Goal: Transaction & Acquisition: Purchase product/service

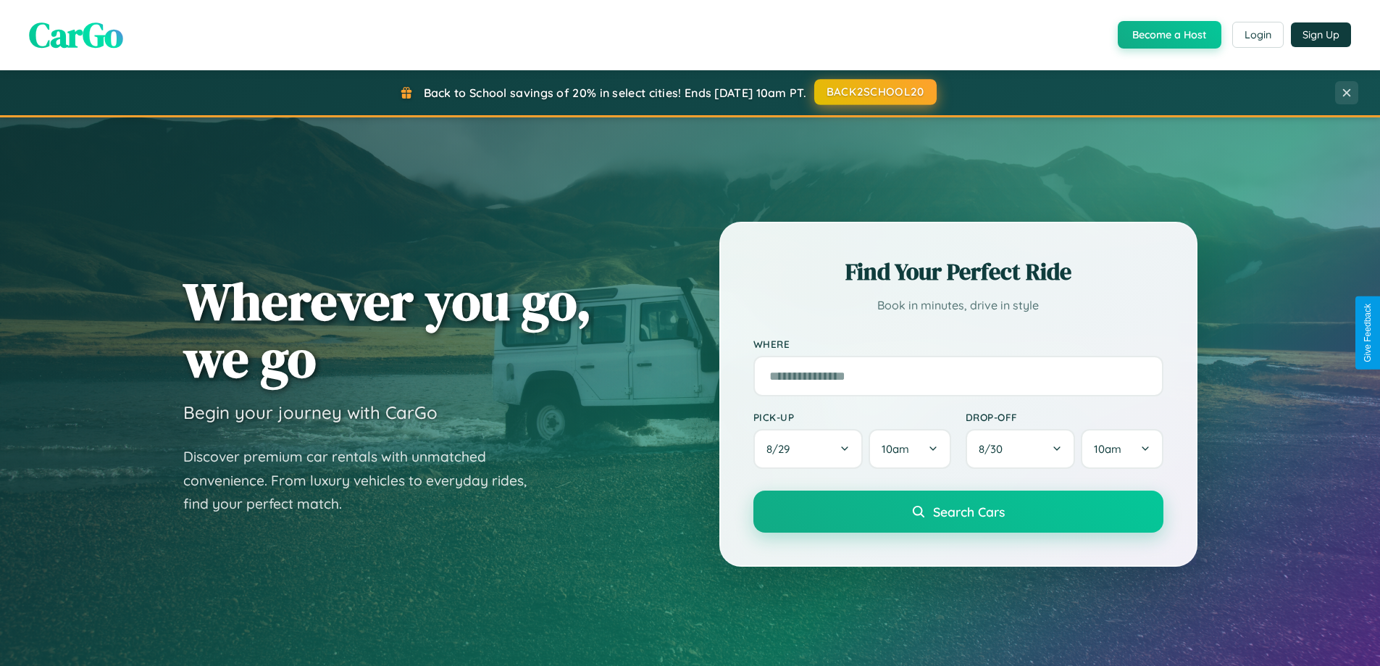
click at [875, 92] on button "BACK2SCHOOL20" at bounding box center [875, 92] width 122 height 26
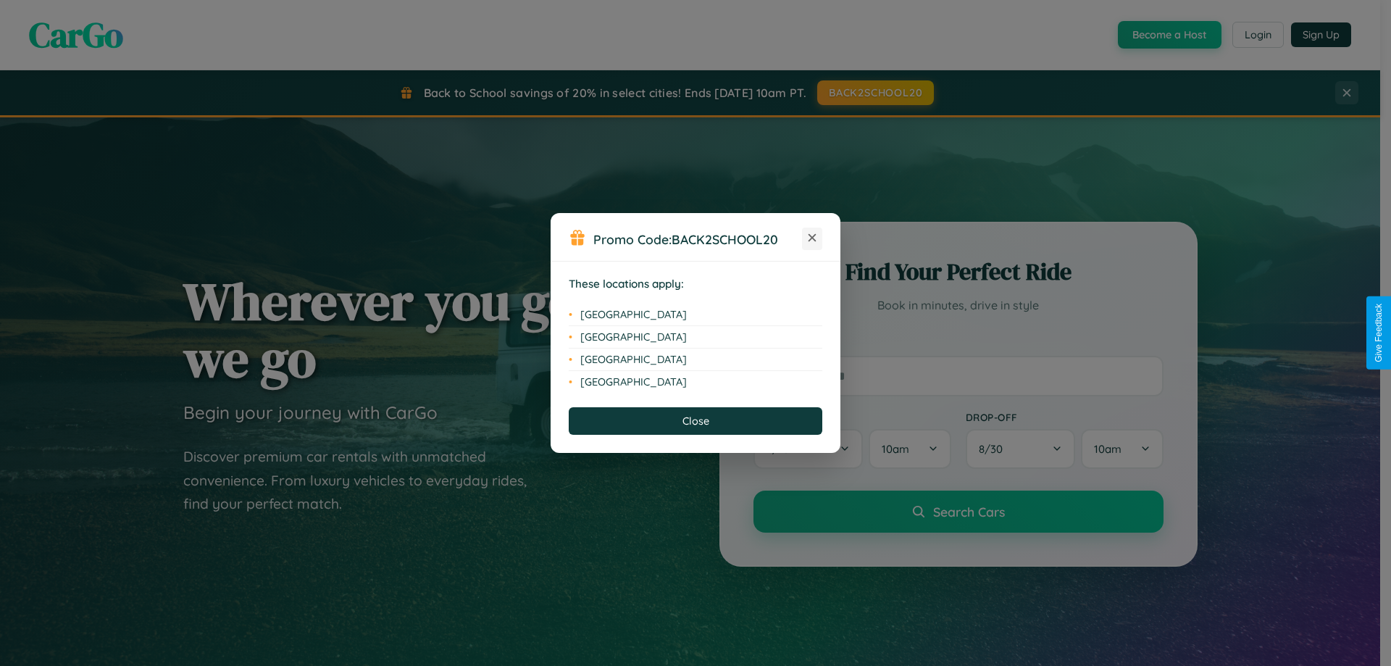
click at [812, 238] on icon at bounding box center [813, 238] width 8 height 8
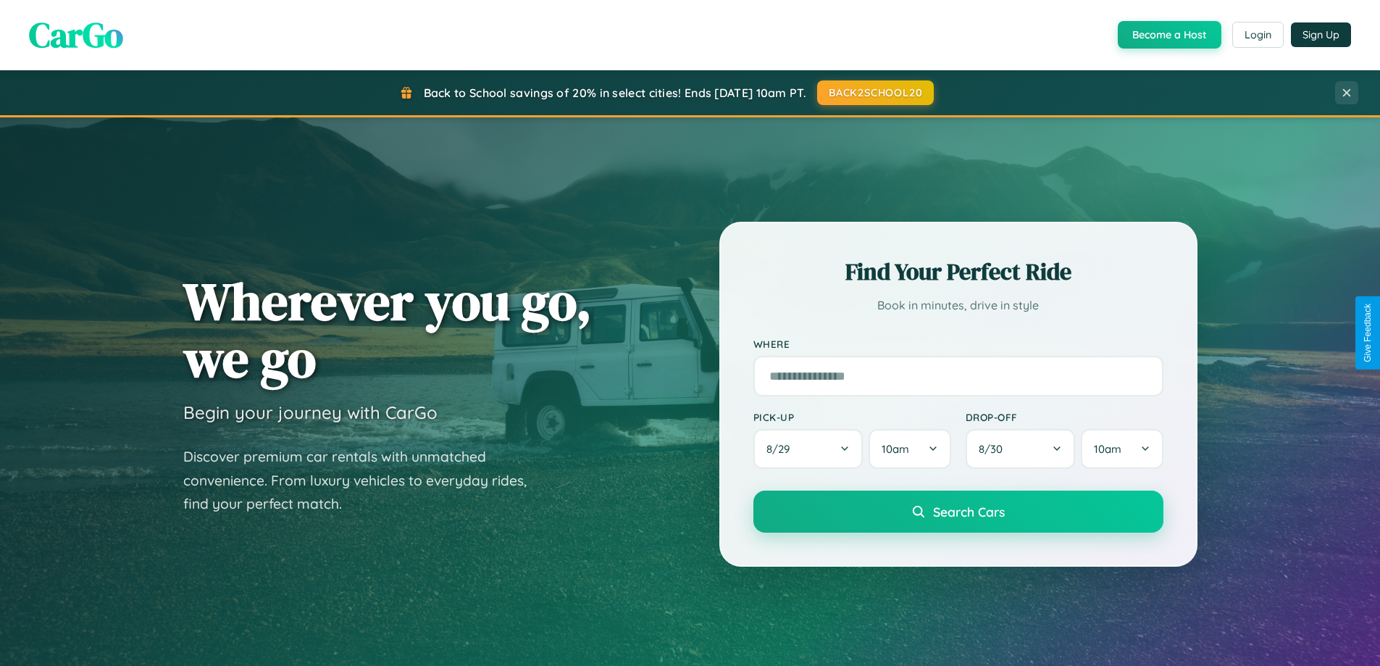
scroll to position [997, 0]
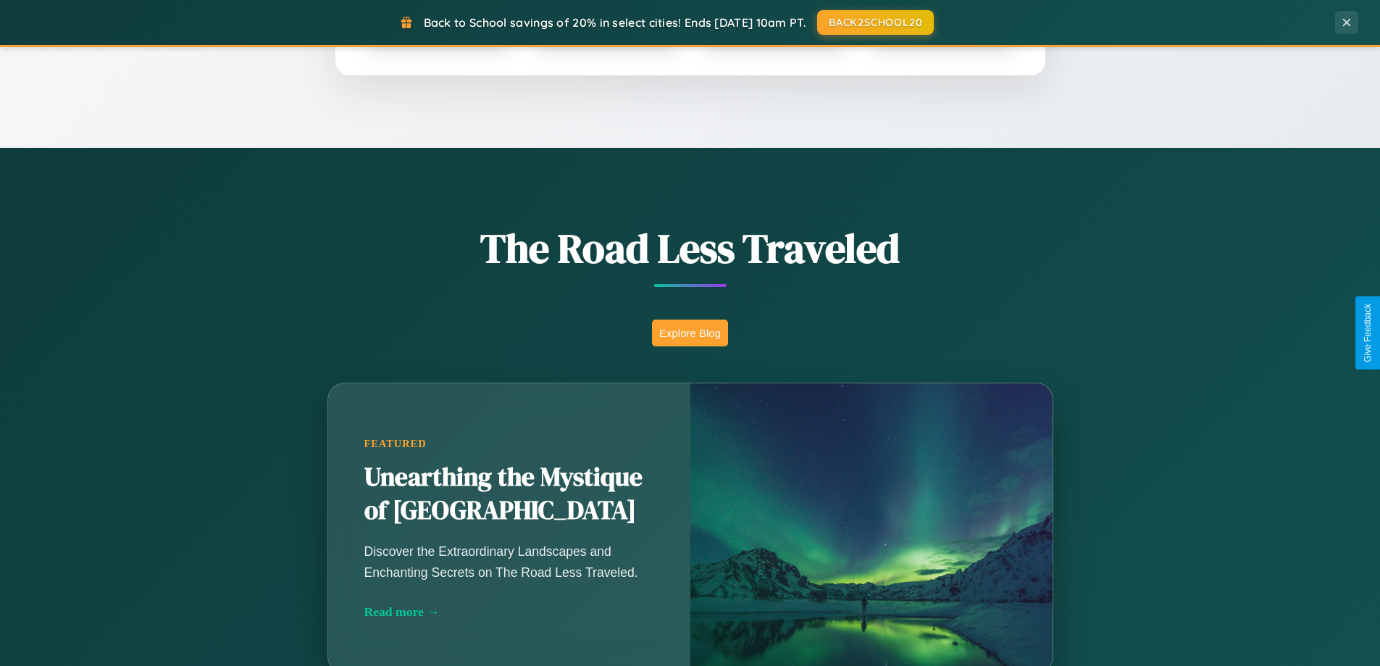
click at [690, 333] on button "Explore Blog" at bounding box center [690, 333] width 76 height 27
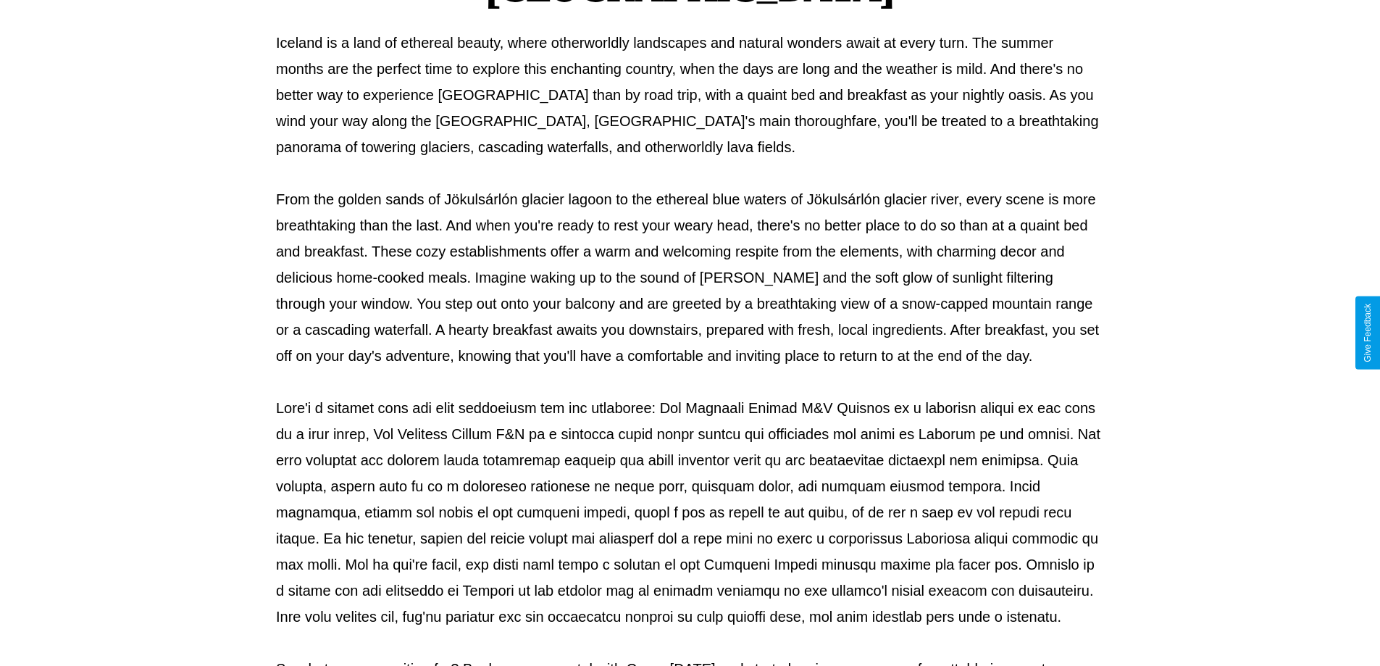
scroll to position [469, 0]
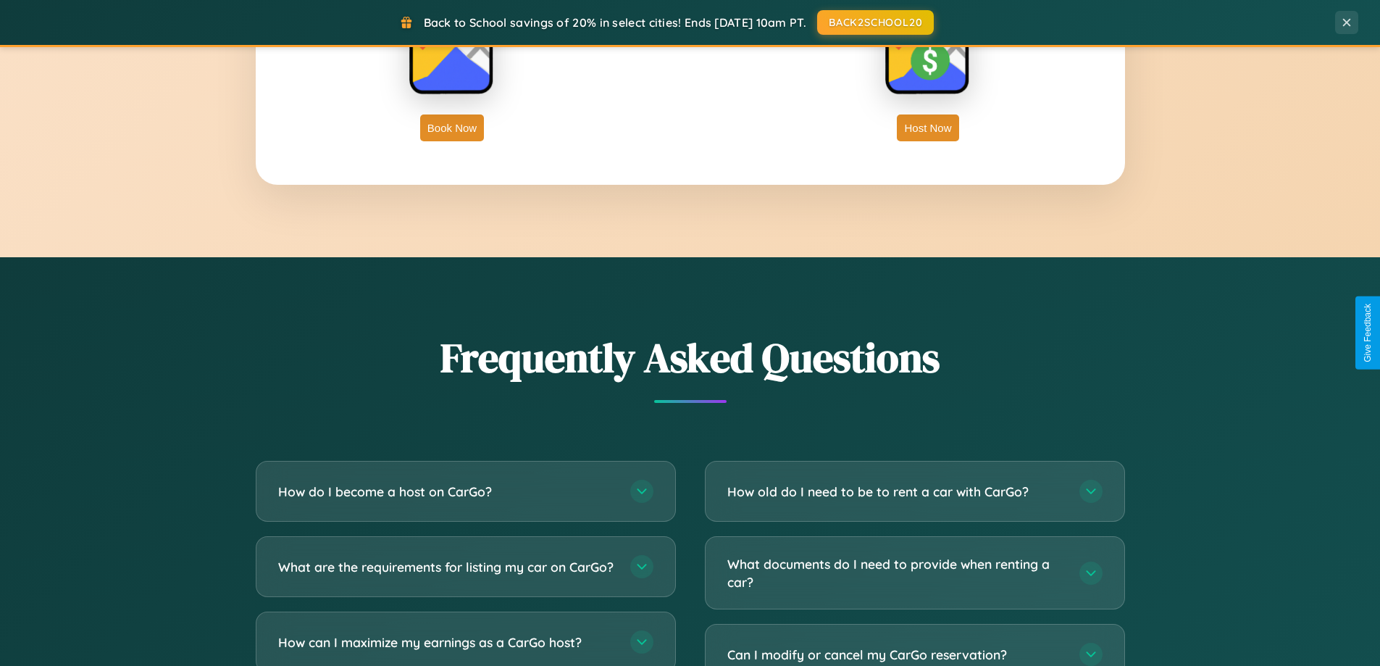
scroll to position [2788, 0]
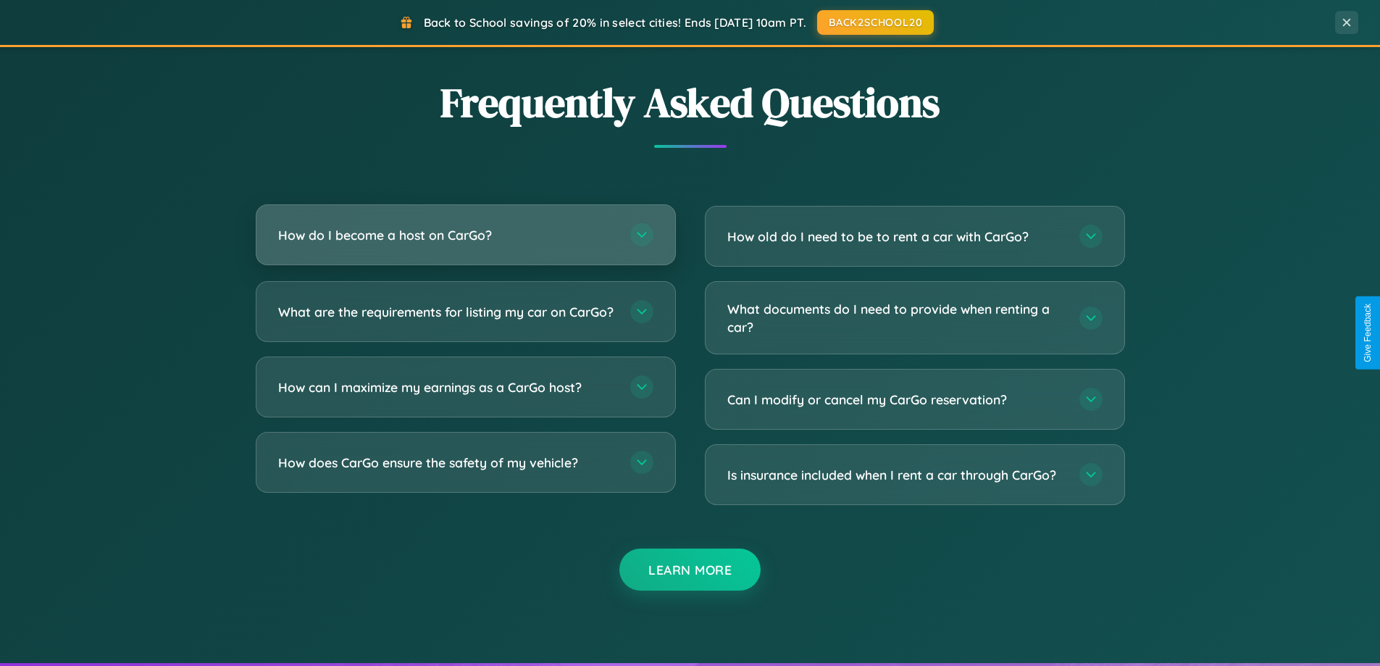
click at [465, 235] on h3 "How do I become a host on CarGo?" at bounding box center [447, 235] width 338 height 18
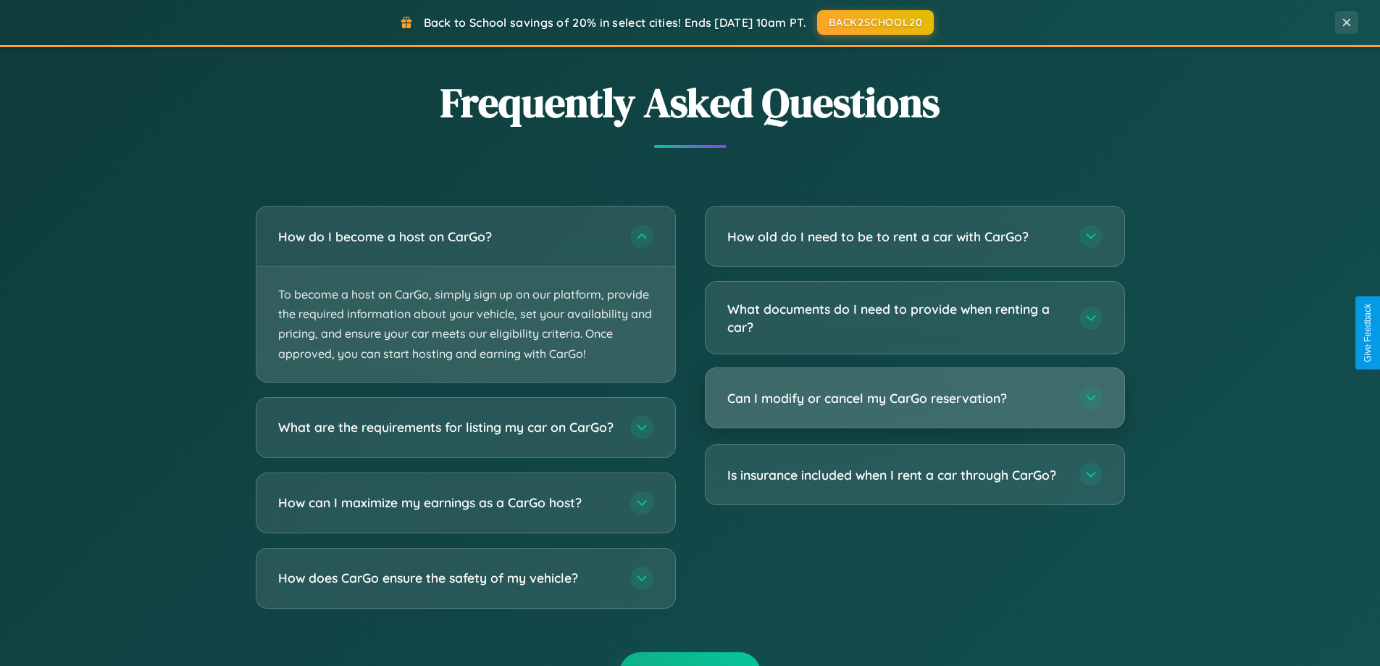
click at [914, 399] on h3 "Can I modify or cancel my CarGo reservation?" at bounding box center [896, 398] width 338 height 18
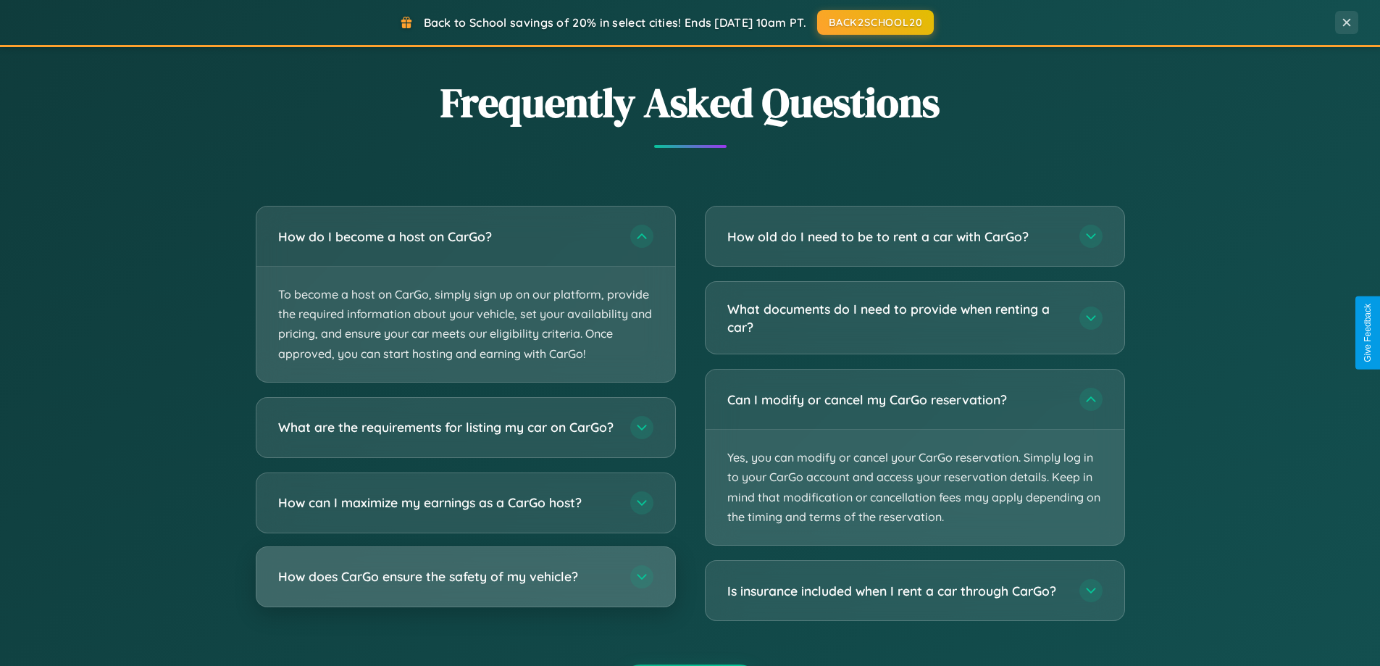
click at [465, 585] on h3 "How does CarGo ensure the safety of my vehicle?" at bounding box center [447, 576] width 338 height 18
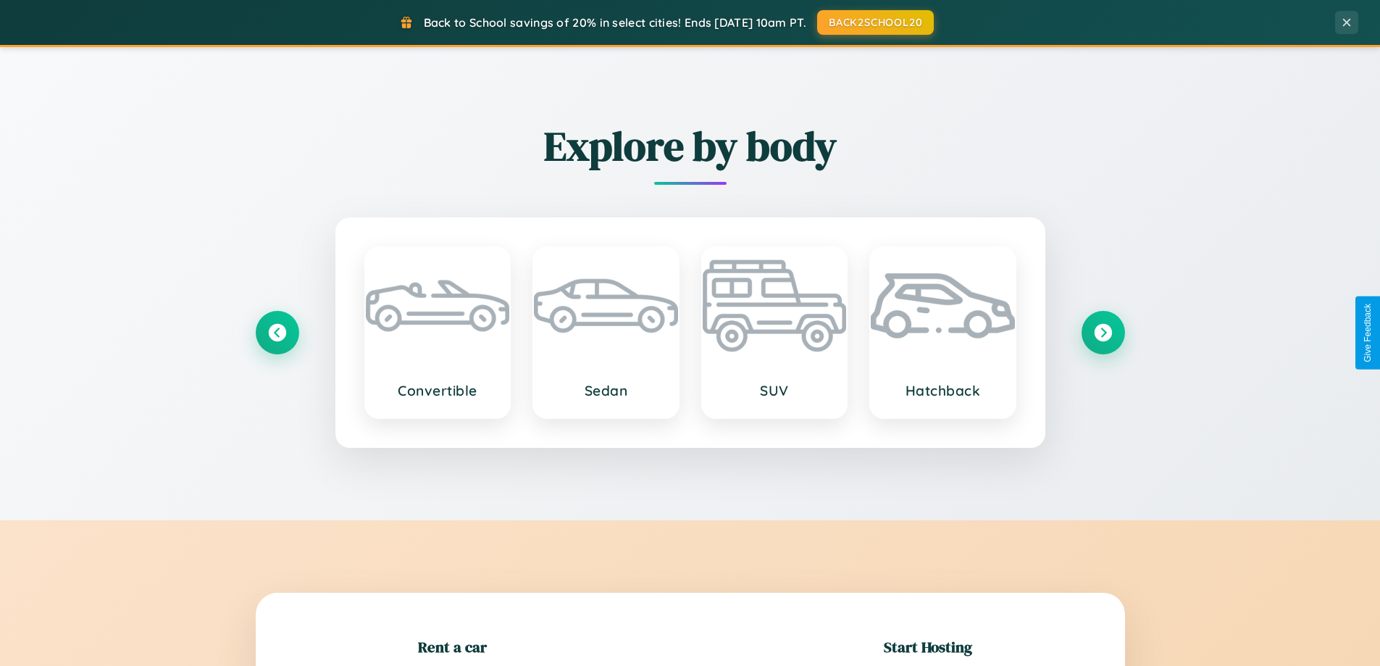
scroll to position [313, 0]
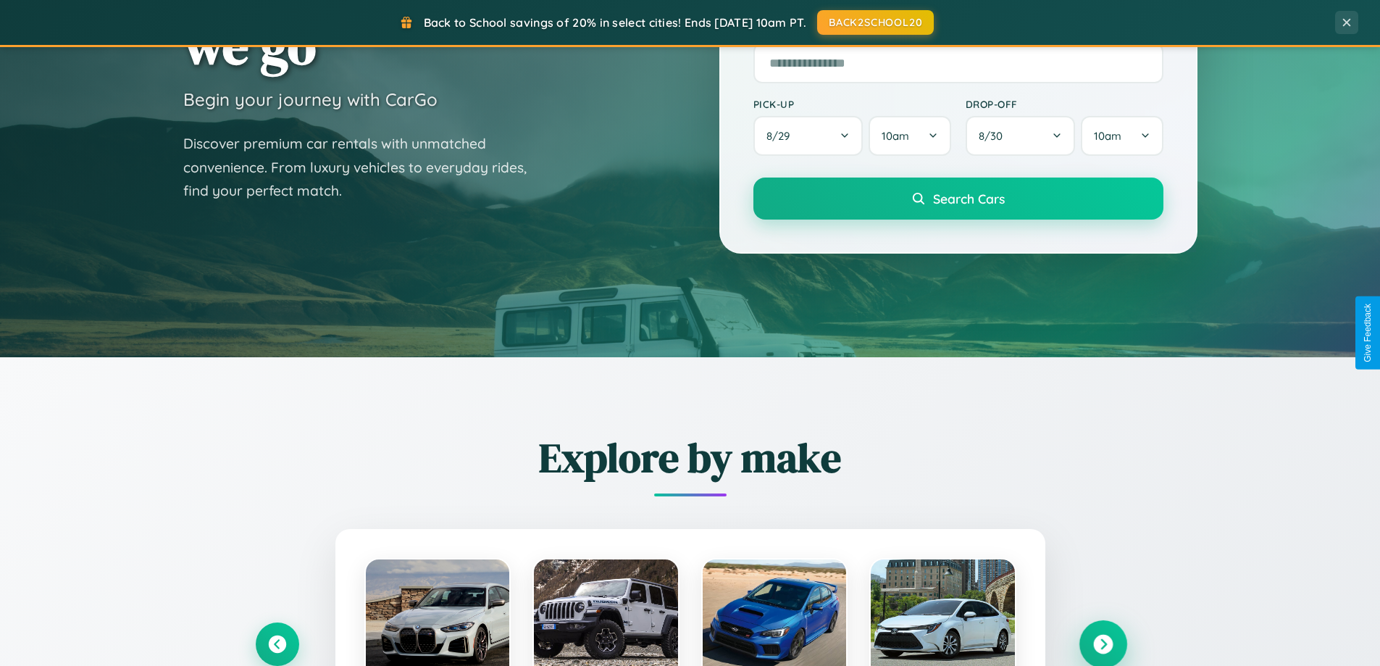
click at [1103, 644] on icon at bounding box center [1103, 645] width 20 height 20
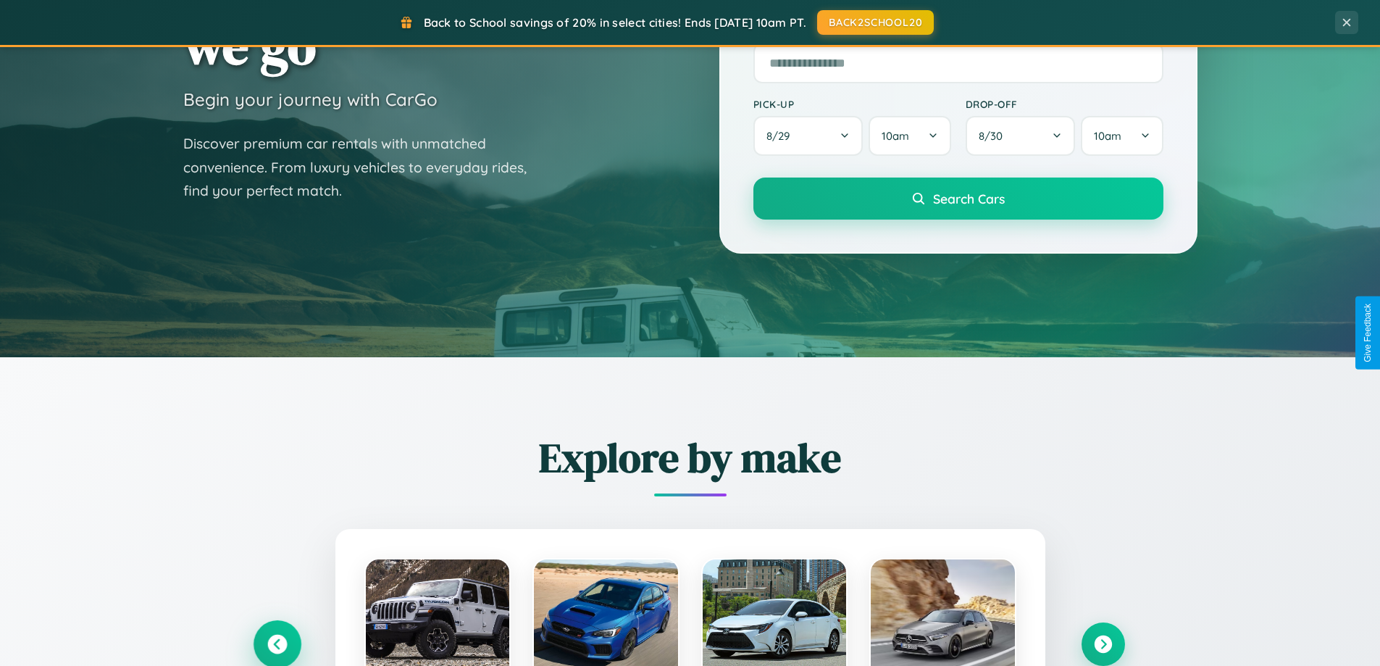
click at [277, 643] on icon at bounding box center [277, 645] width 20 height 20
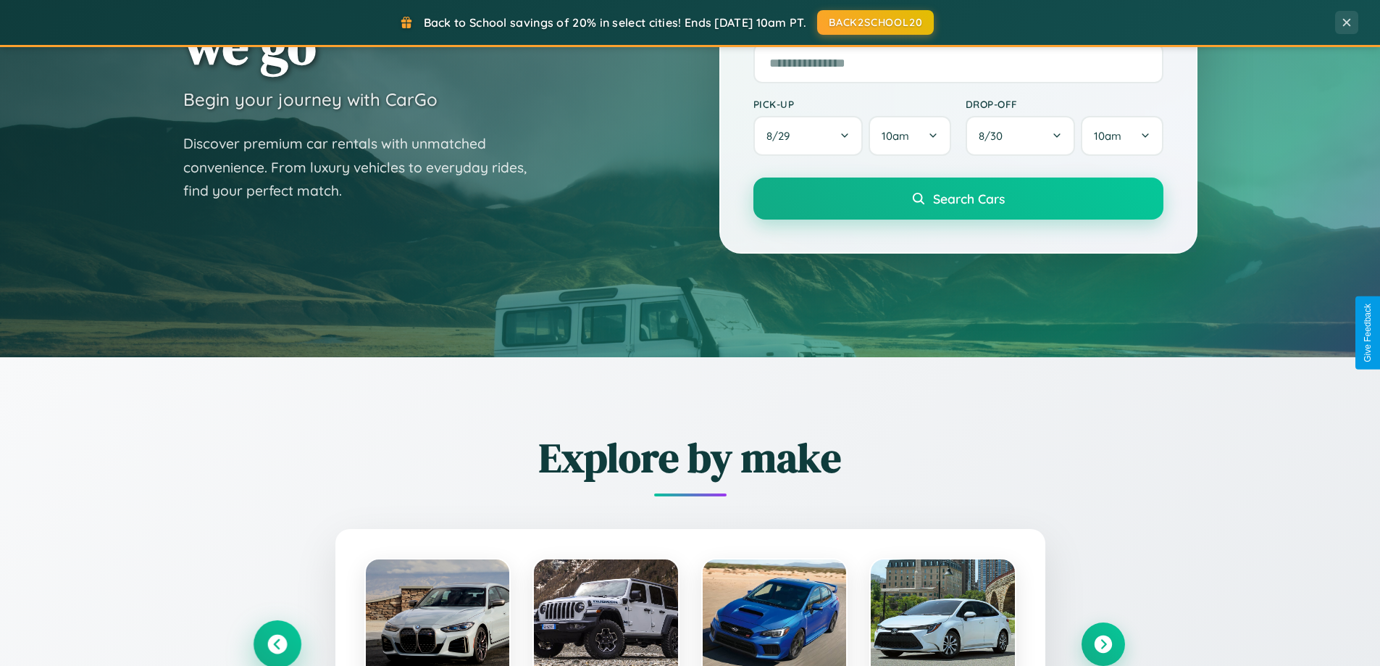
click at [277, 643] on icon at bounding box center [277, 645] width 24 height 24
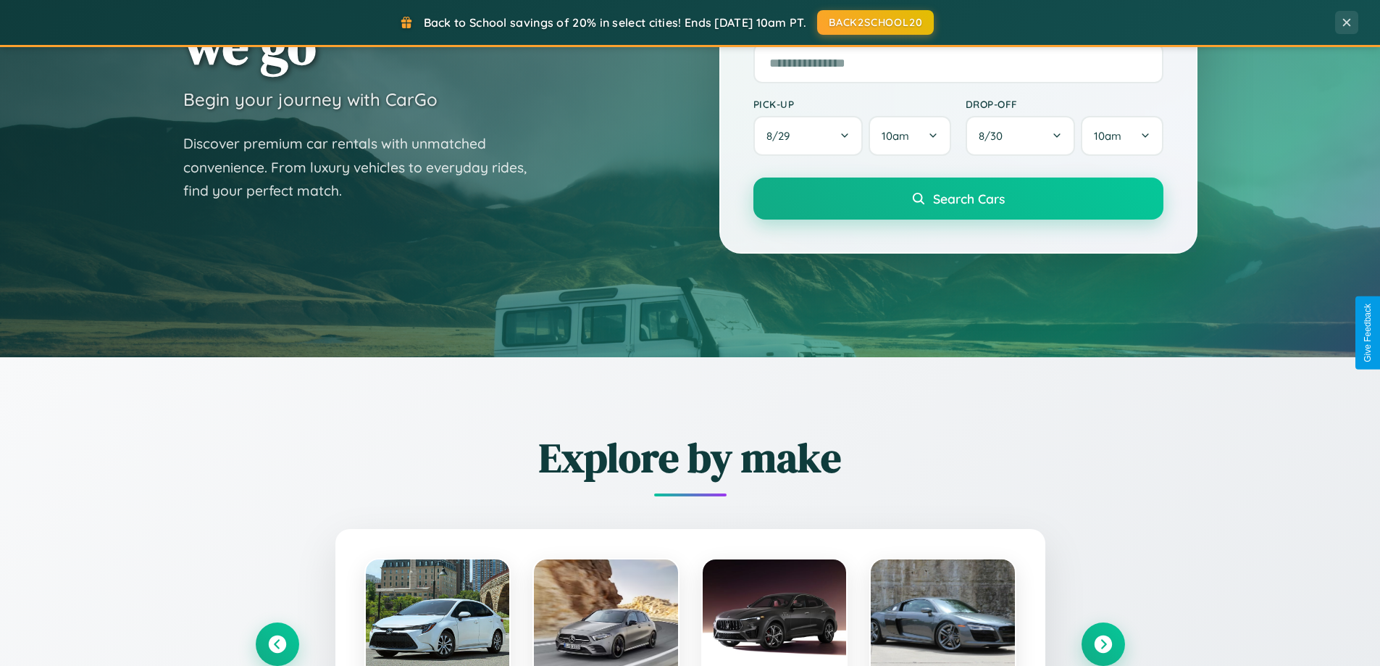
scroll to position [1451, 0]
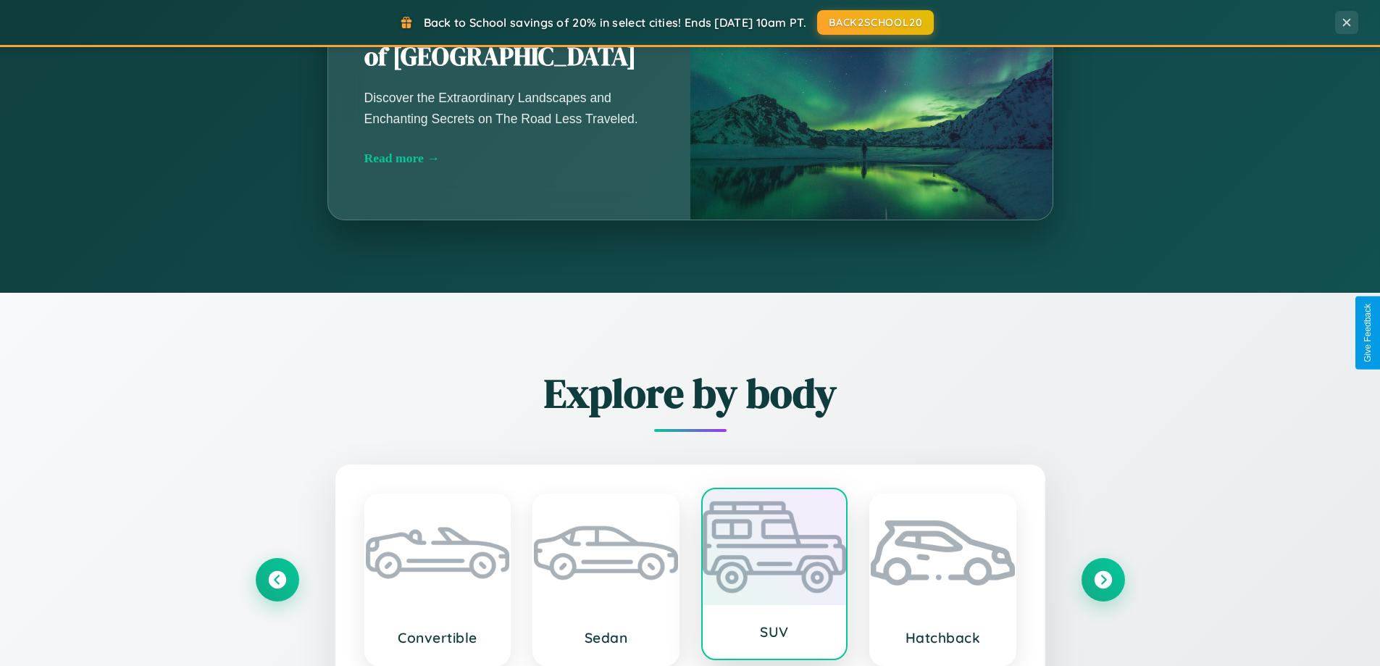
click at [774, 577] on div at bounding box center [775, 547] width 144 height 116
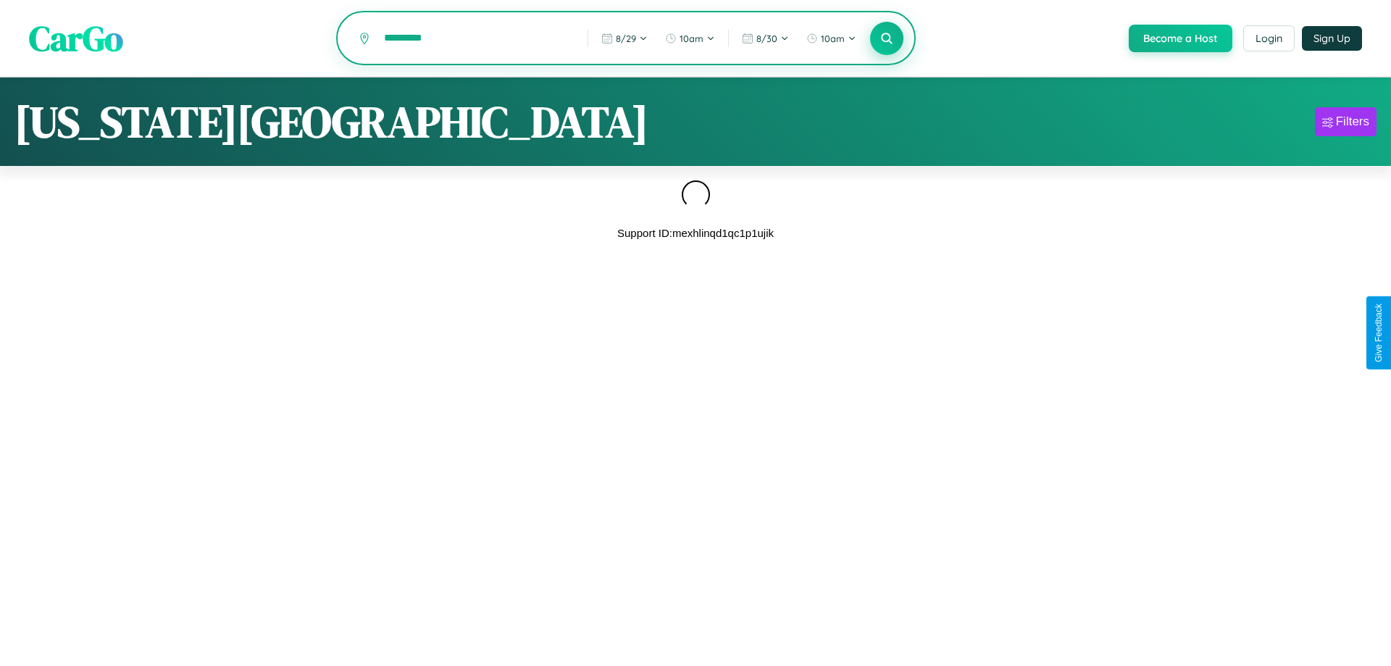
type input "*********"
click at [885, 39] on icon at bounding box center [887, 38] width 14 height 14
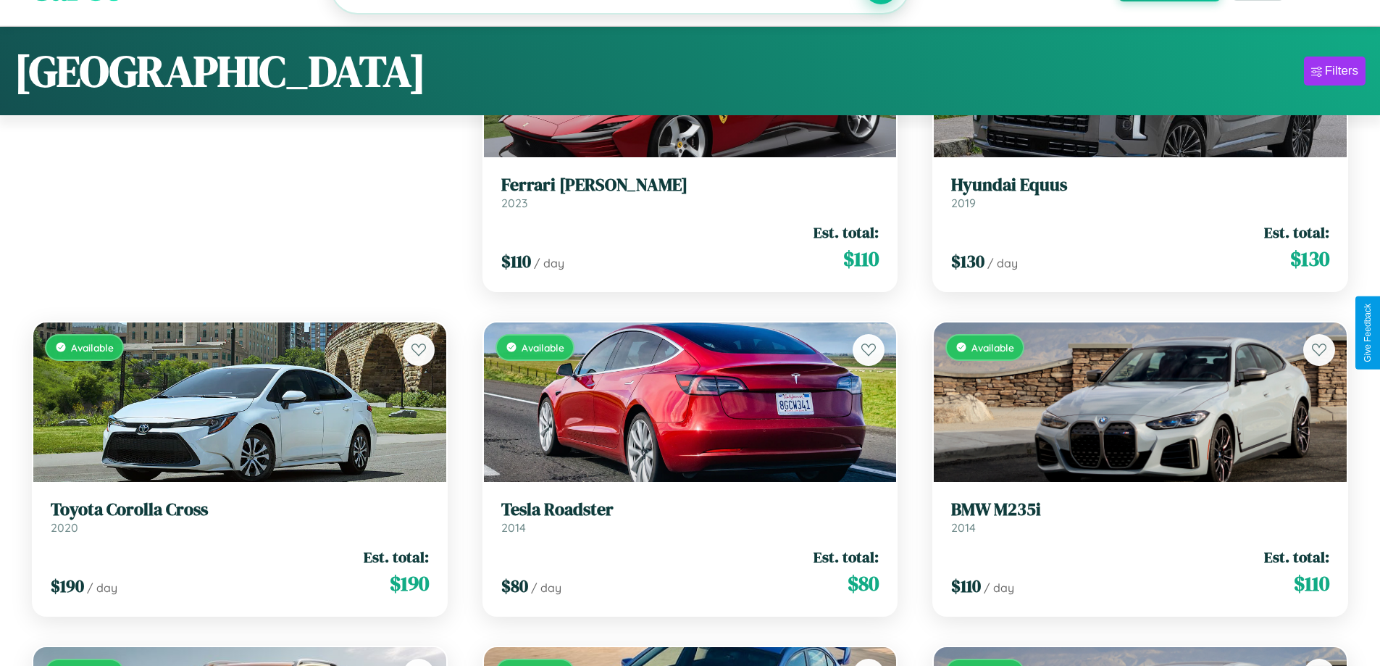
scroll to position [4746, 0]
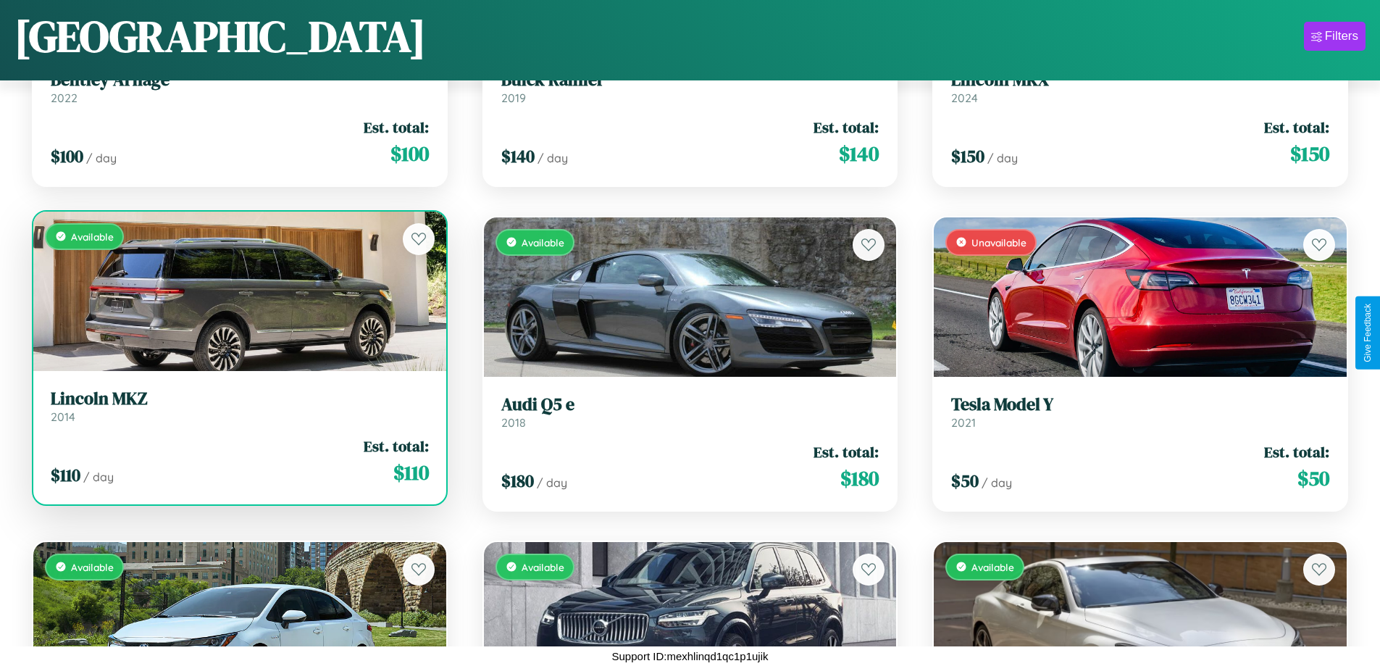
click at [238, 412] on link "Lincoln MKZ 2014" at bounding box center [240, 406] width 378 height 36
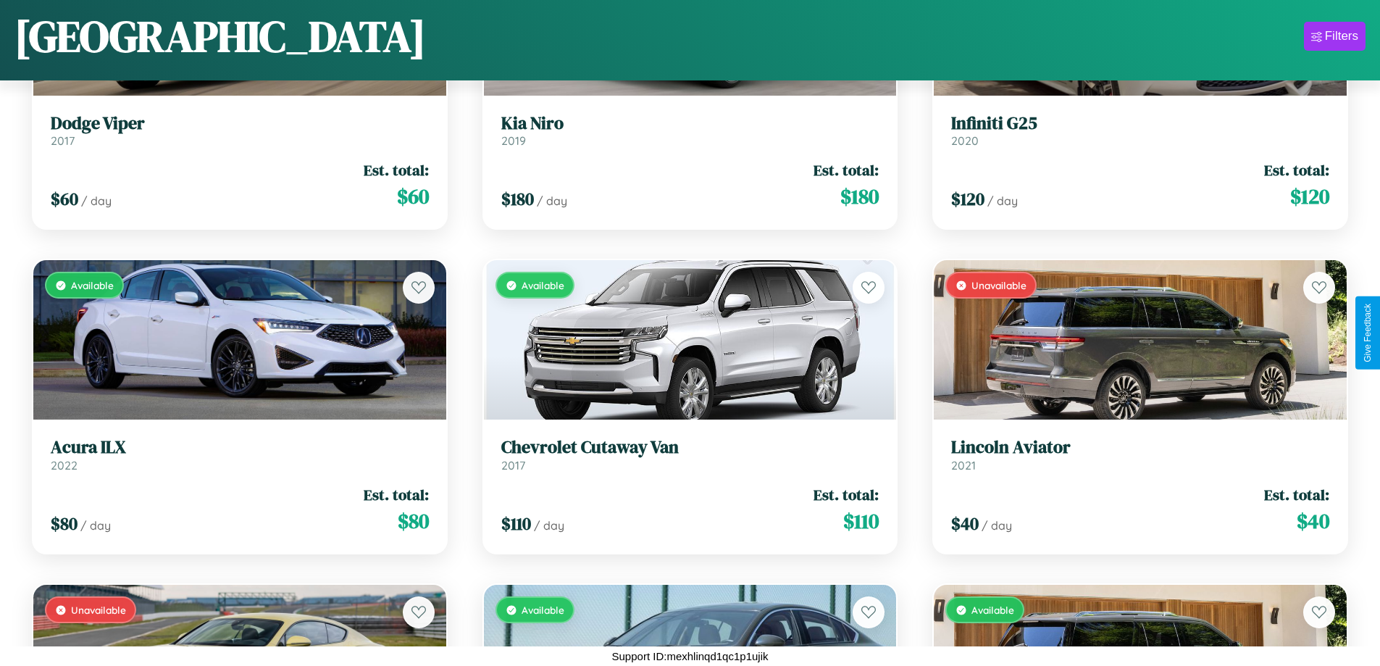
scroll to position [3773, 0]
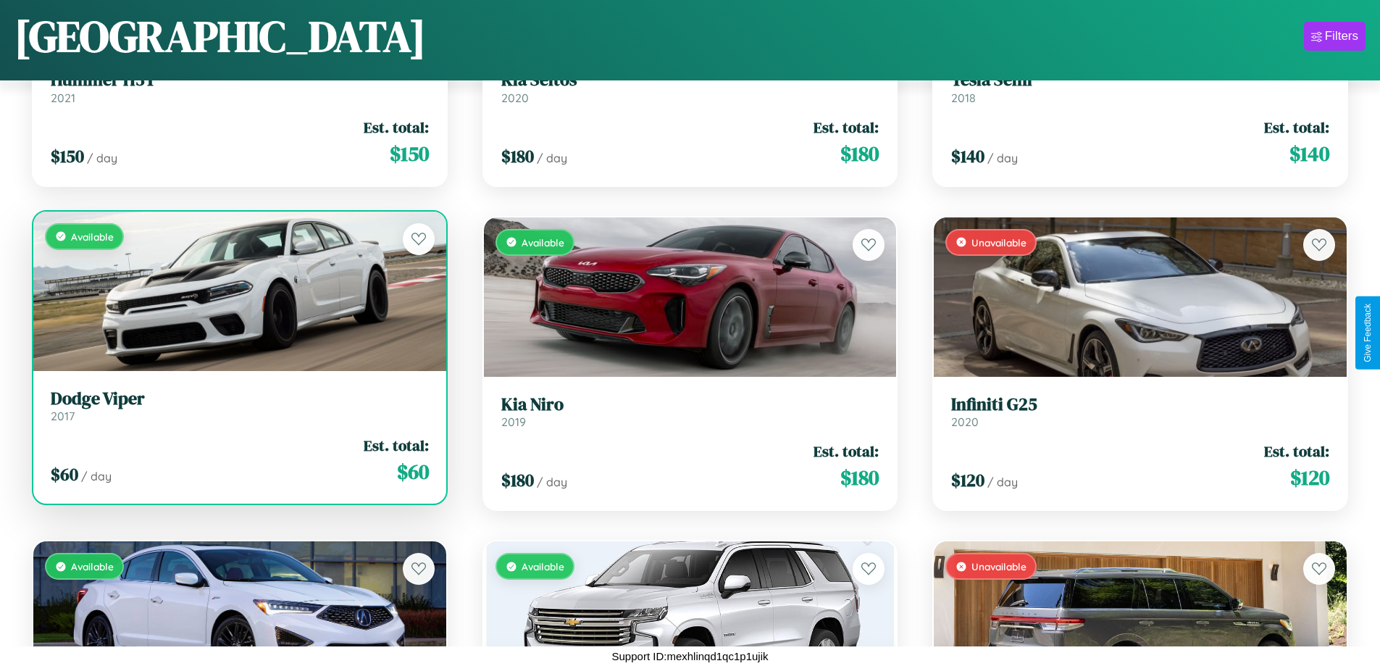
click at [238, 409] on link "Dodge Viper 2017" at bounding box center [240, 406] width 378 height 36
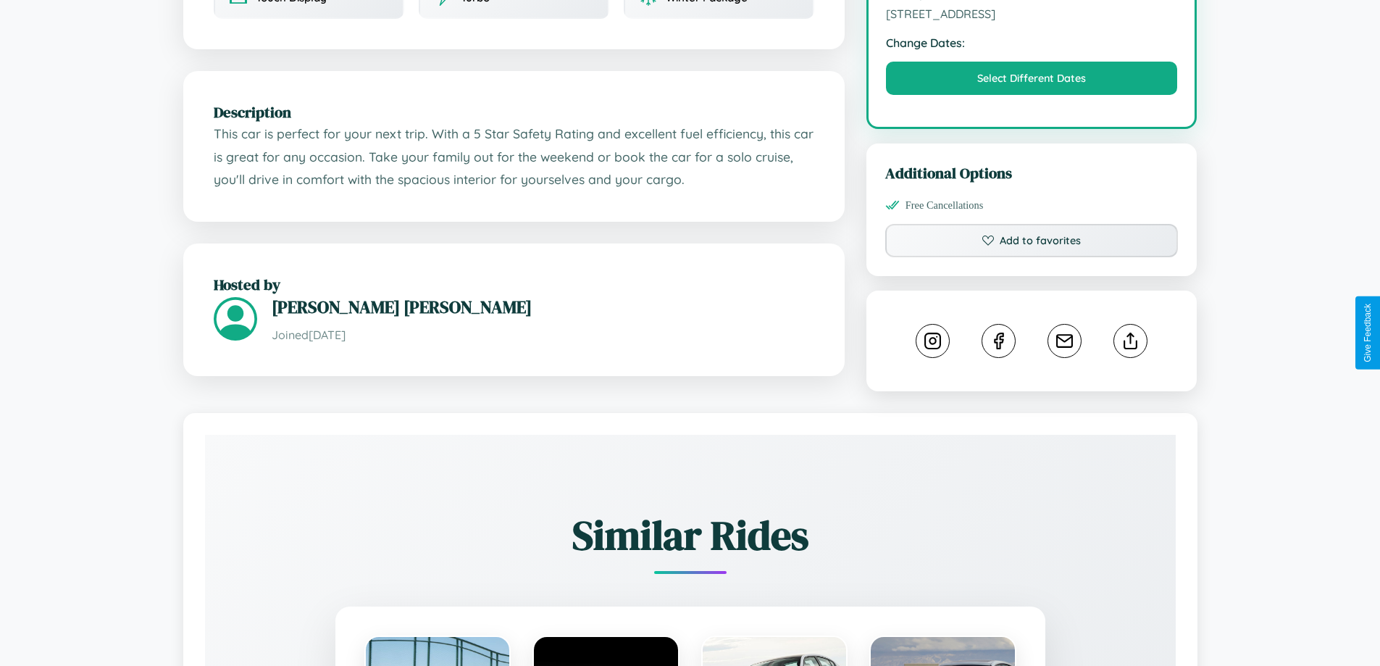
scroll to position [476, 0]
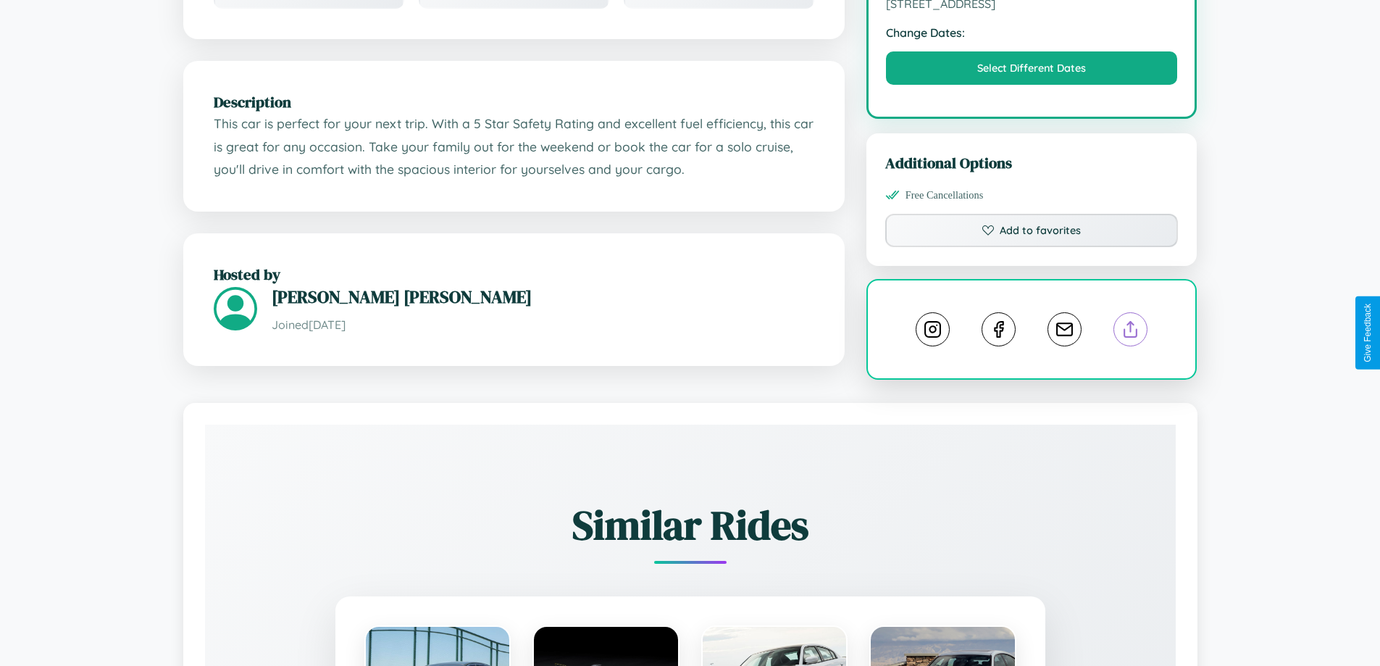
click at [1131, 331] on line at bounding box center [1131, 327] width 0 height 10
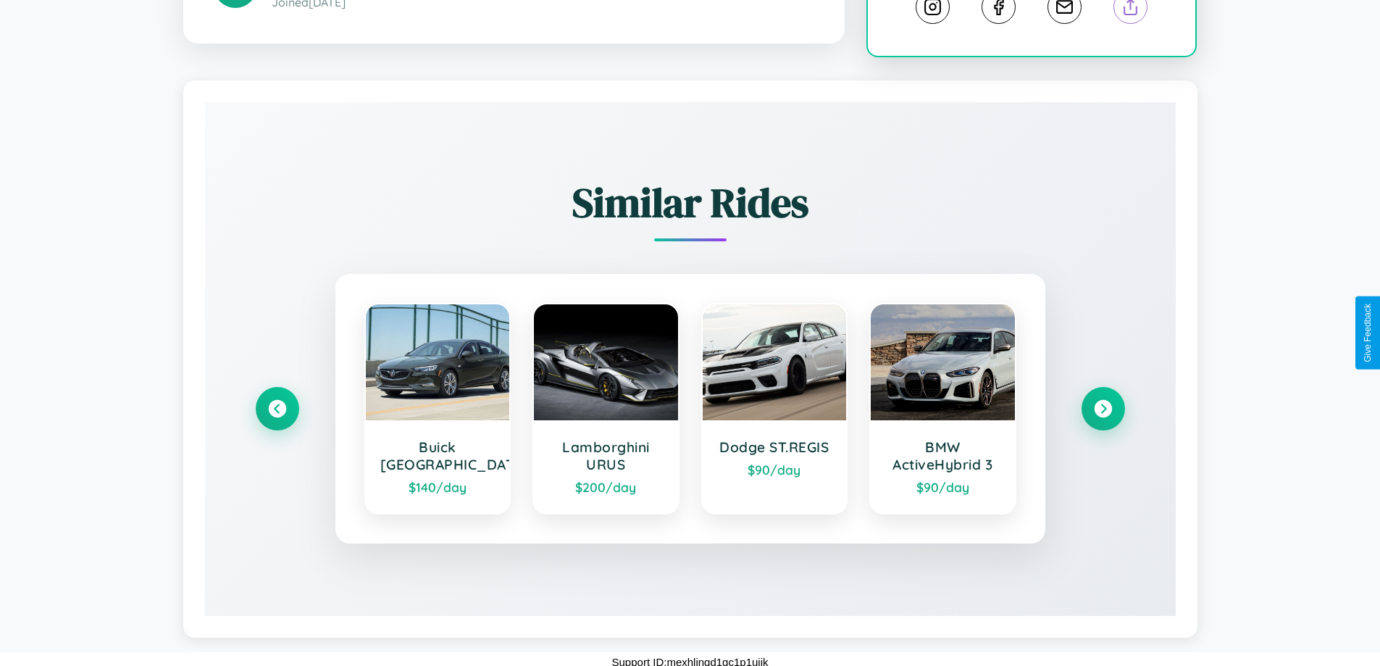
scroll to position [806, 0]
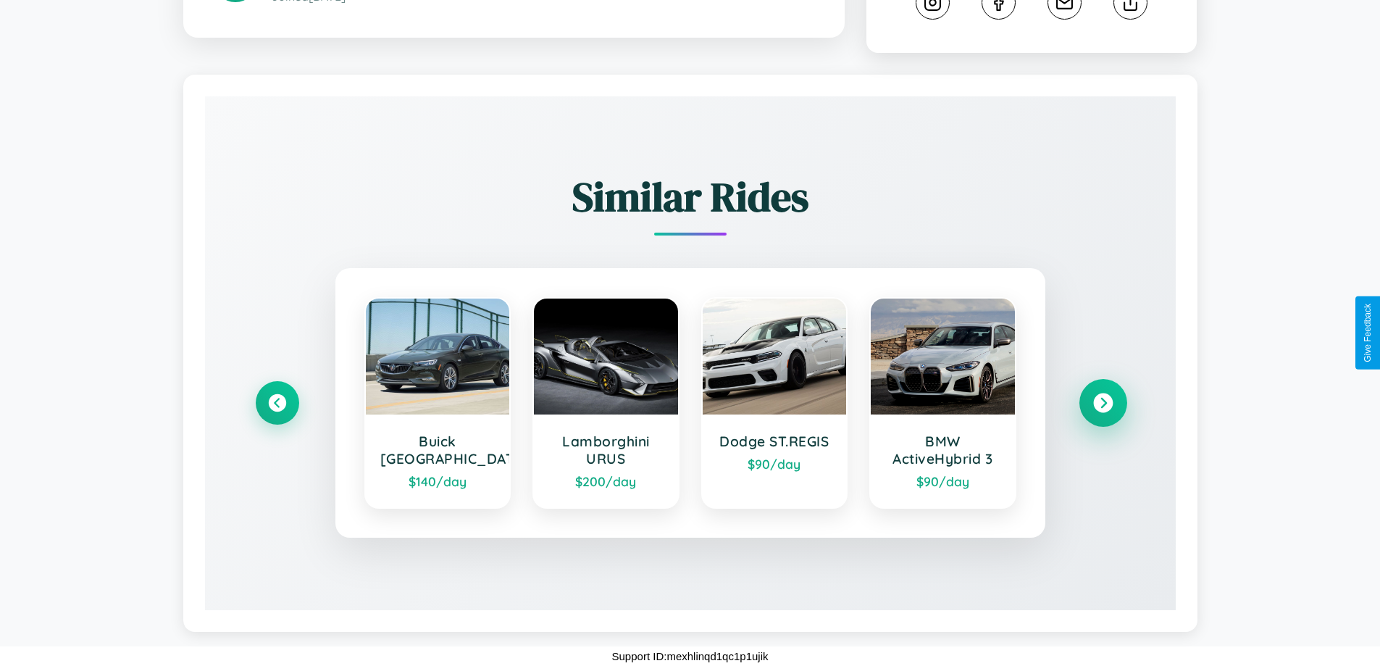
click at [1103, 403] on icon at bounding box center [1103, 403] width 20 height 20
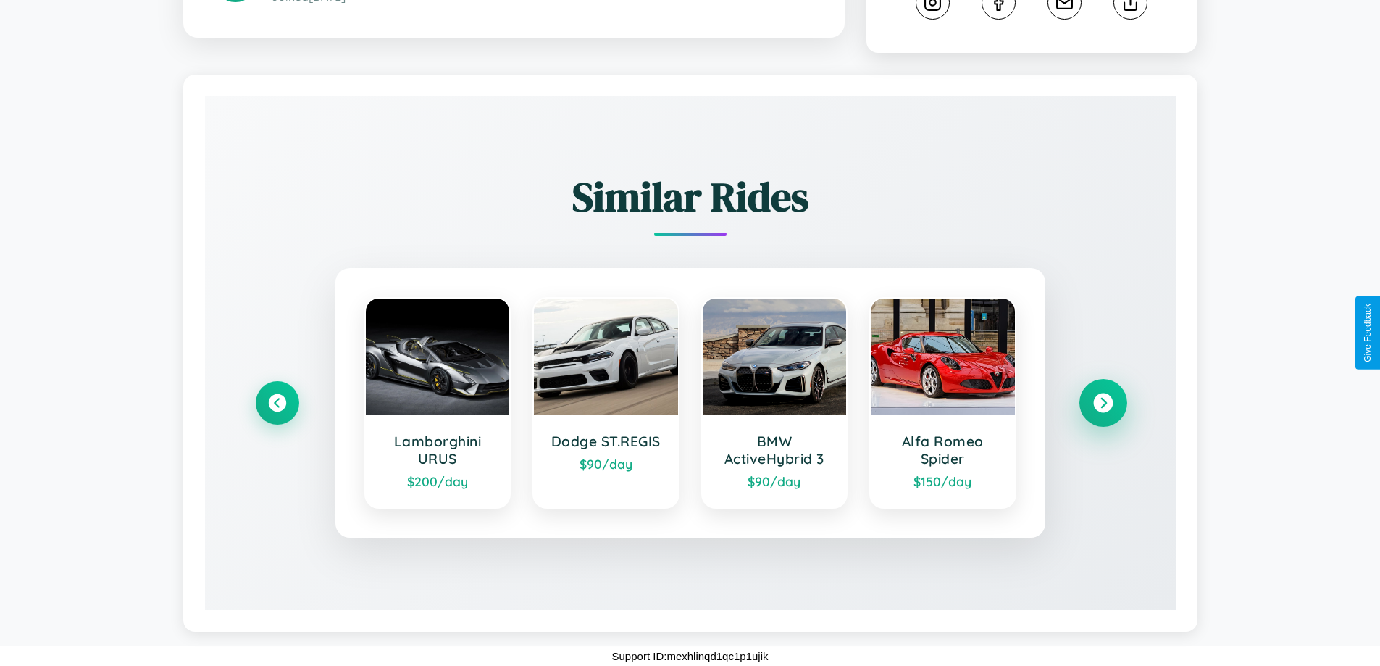
click at [1103, 403] on icon at bounding box center [1103, 403] width 20 height 20
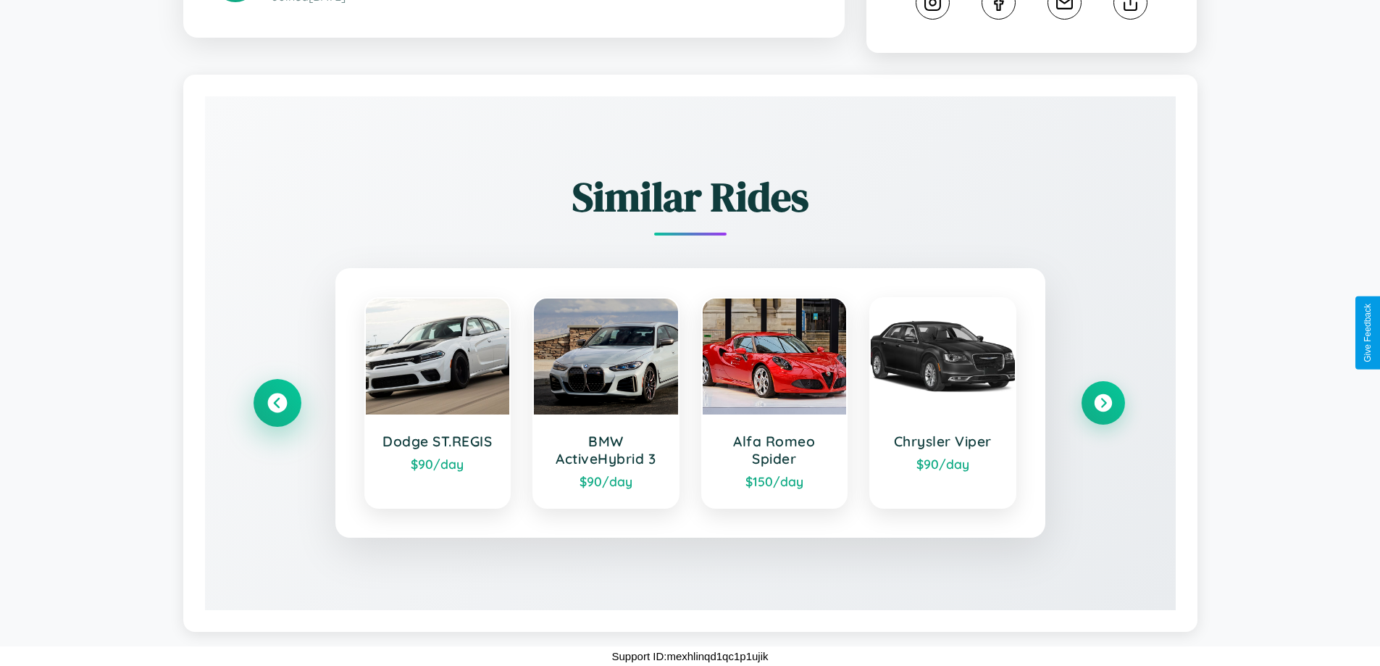
click at [277, 403] on icon at bounding box center [277, 403] width 20 height 20
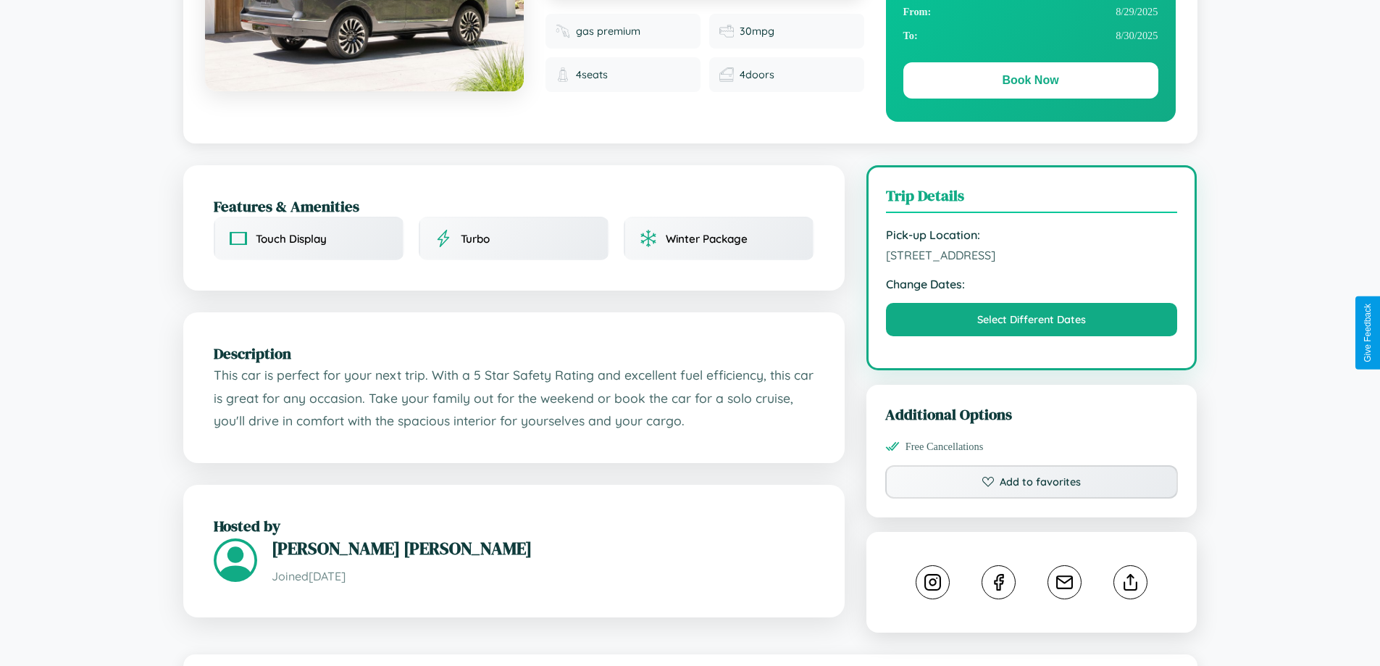
scroll to position [149, 0]
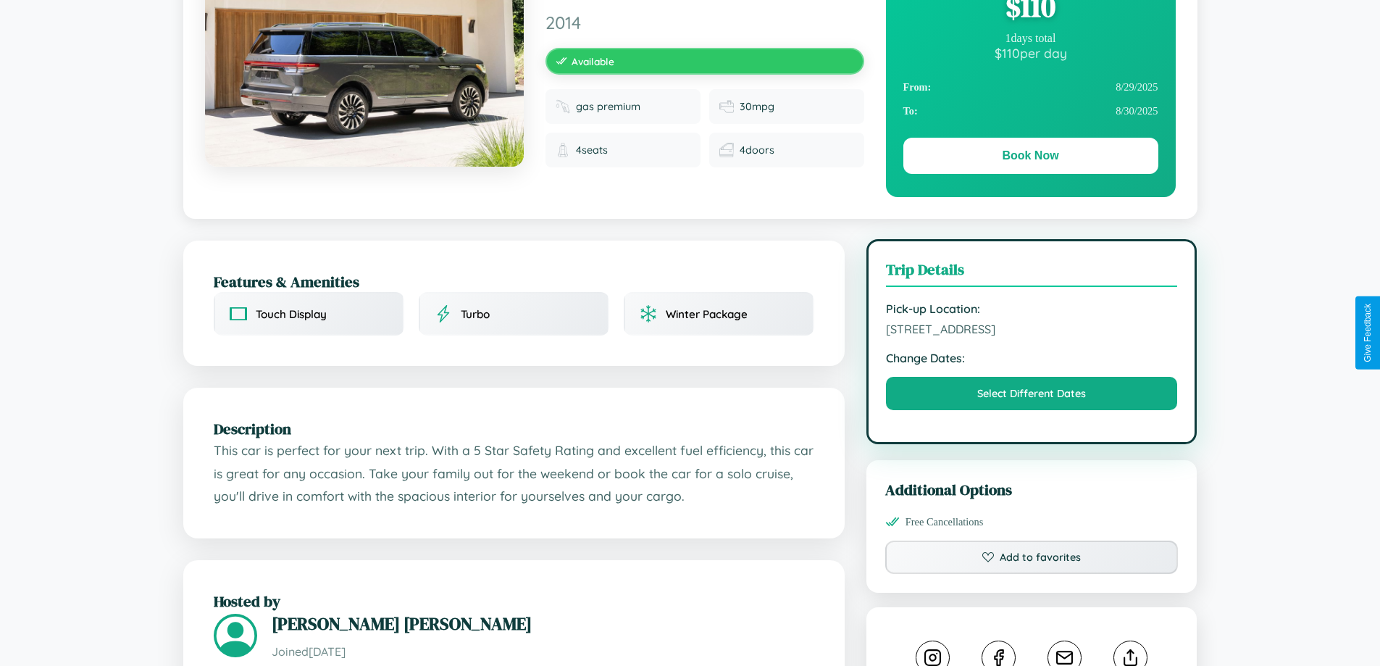
click at [1032, 331] on span "[STREET_ADDRESS]" at bounding box center [1032, 329] width 292 height 14
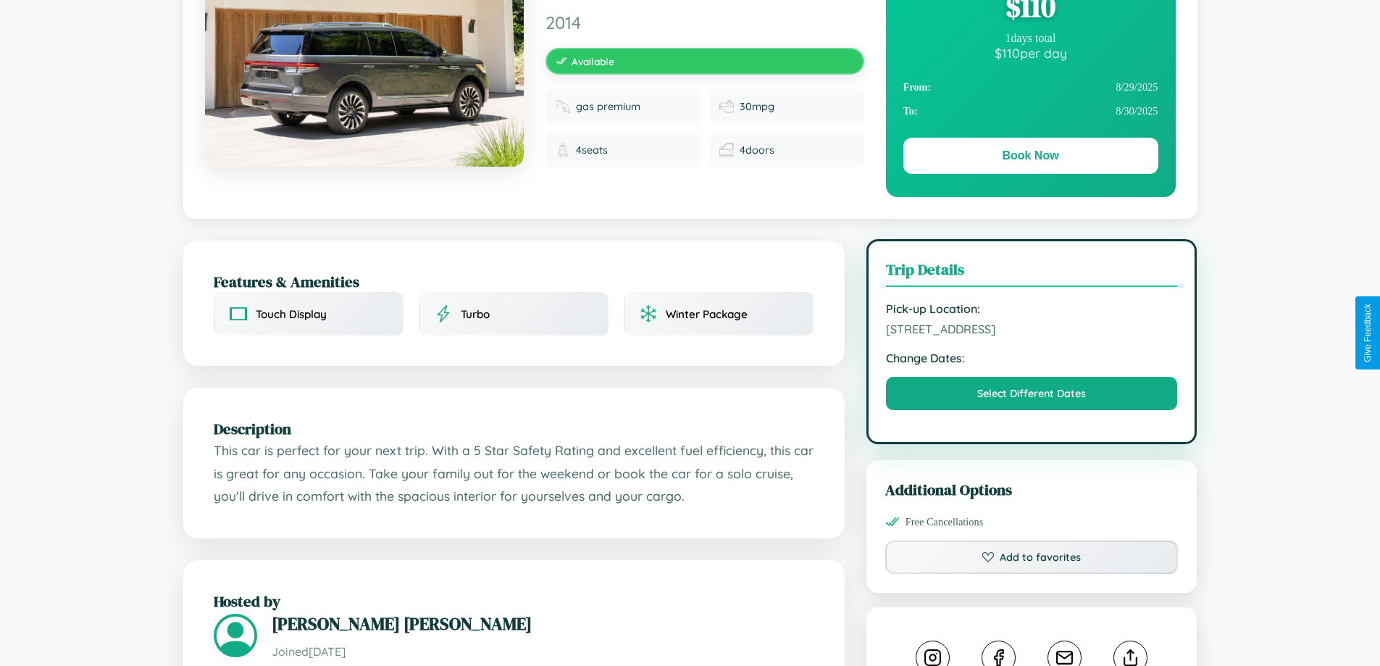
click at [1032, 331] on span "[STREET_ADDRESS]" at bounding box center [1032, 329] width 292 height 14
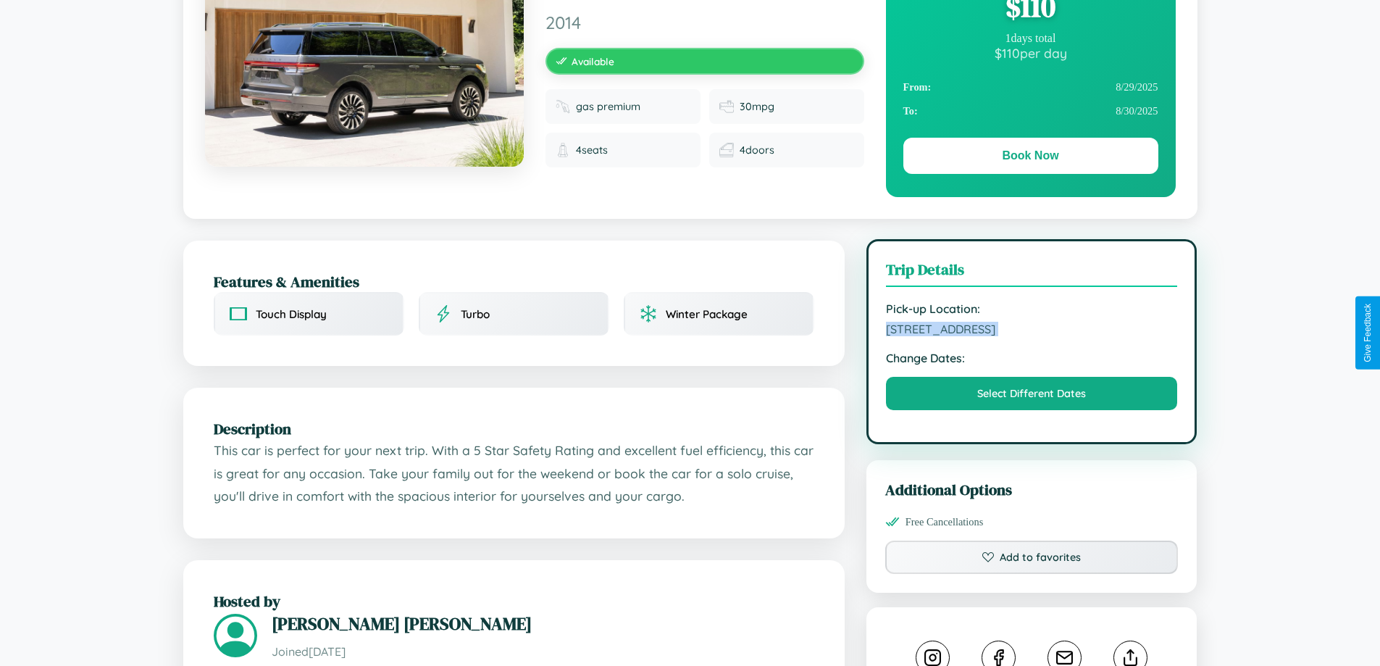
click at [1032, 331] on span "[STREET_ADDRESS]" at bounding box center [1032, 329] width 292 height 14
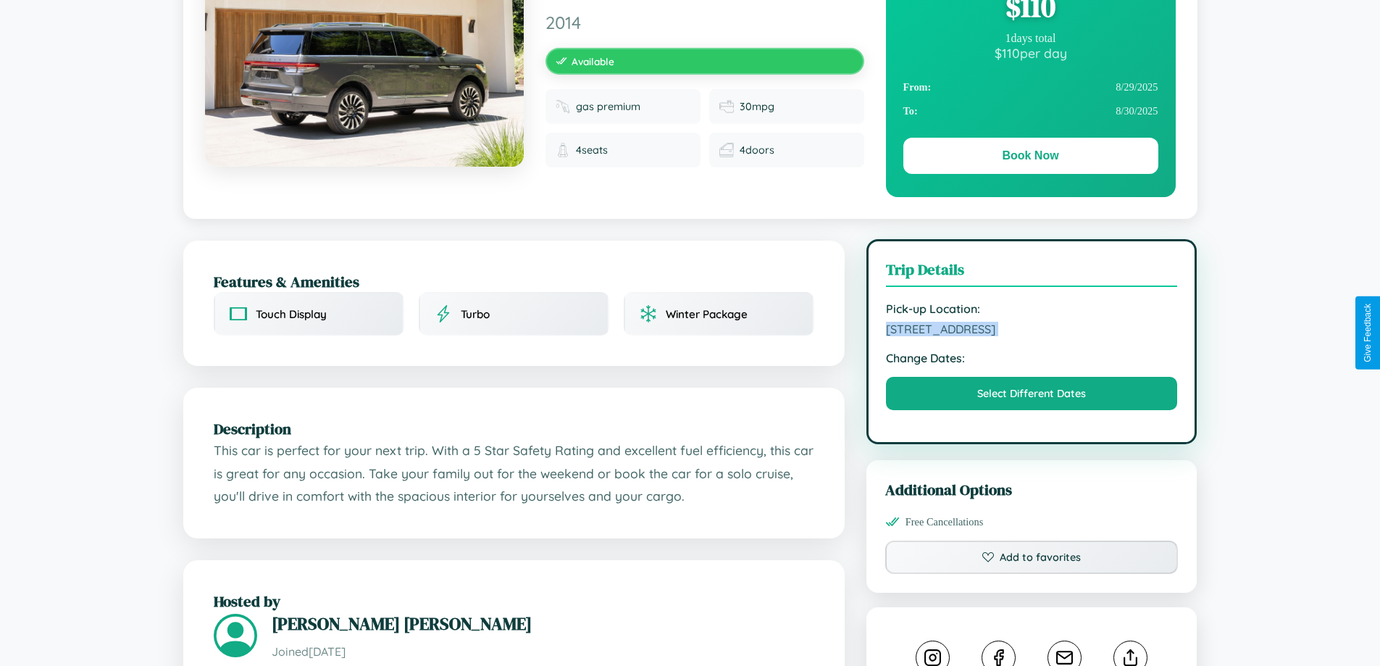
click at [1032, 331] on span "[STREET_ADDRESS]" at bounding box center [1032, 329] width 292 height 14
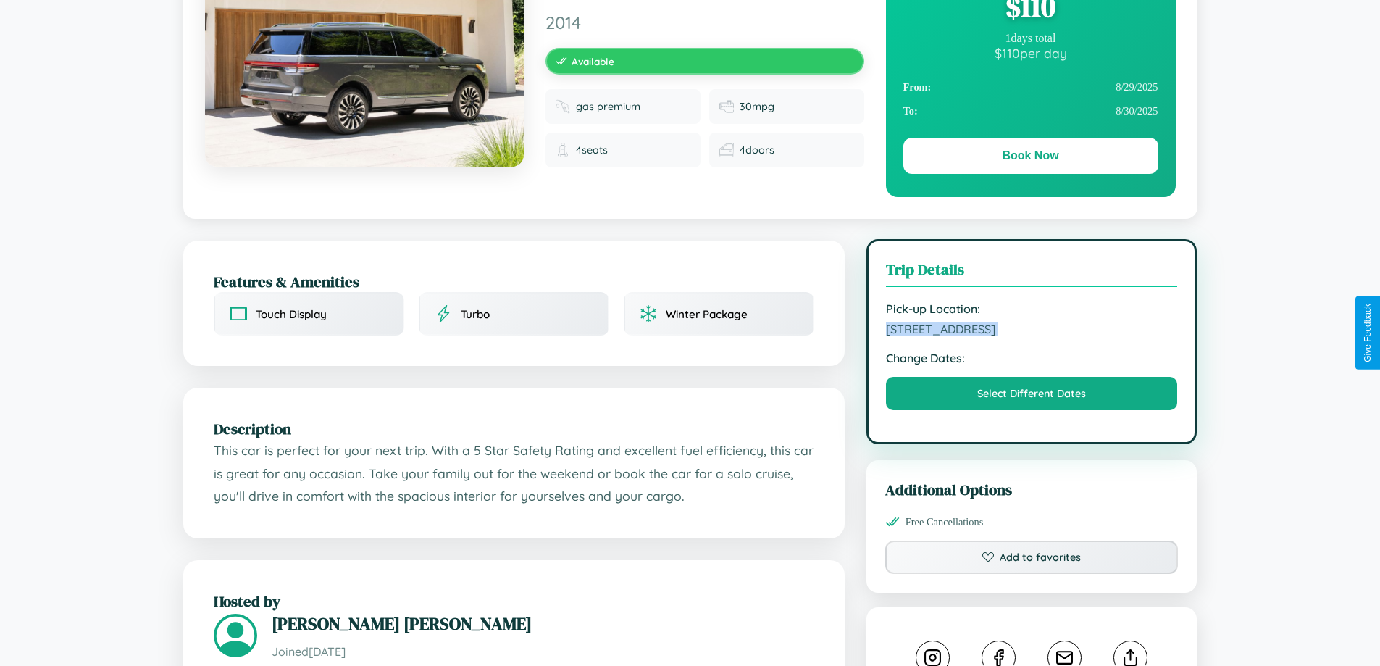
click at [1032, 331] on span "[STREET_ADDRESS]" at bounding box center [1032, 329] width 292 height 14
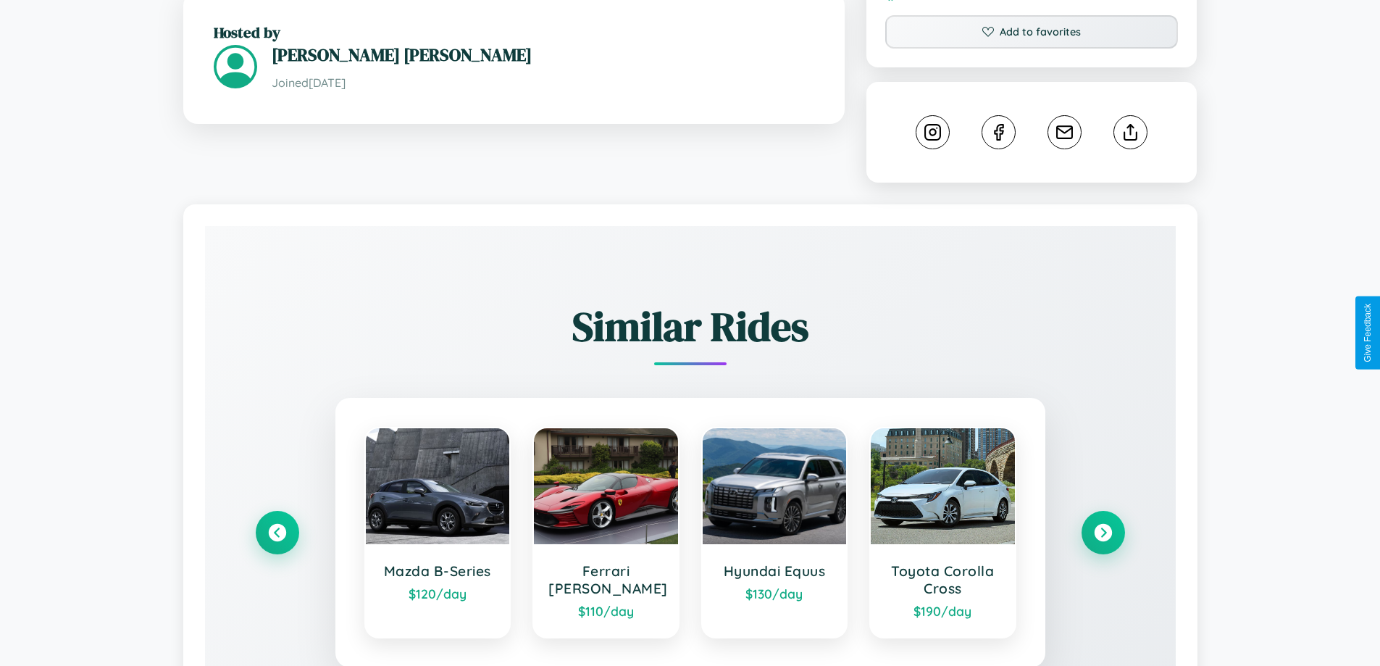
scroll to position [806, 0]
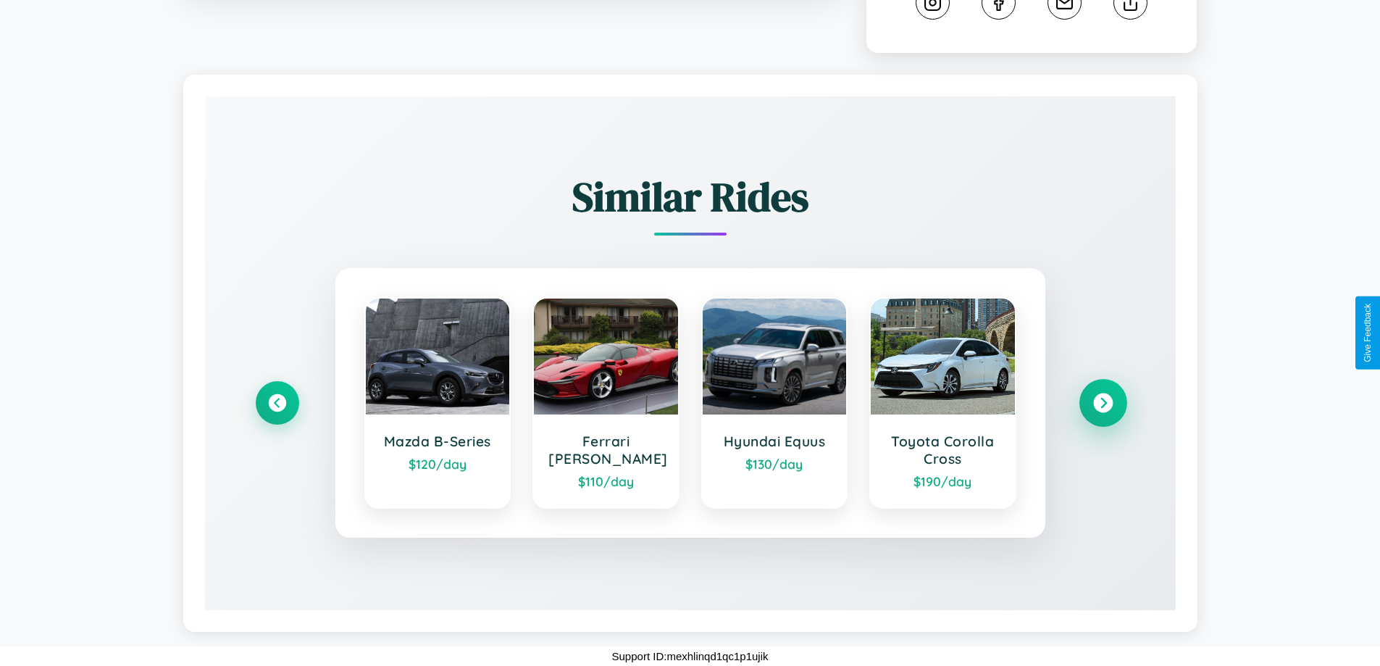
click at [1103, 403] on icon at bounding box center [1103, 403] width 20 height 20
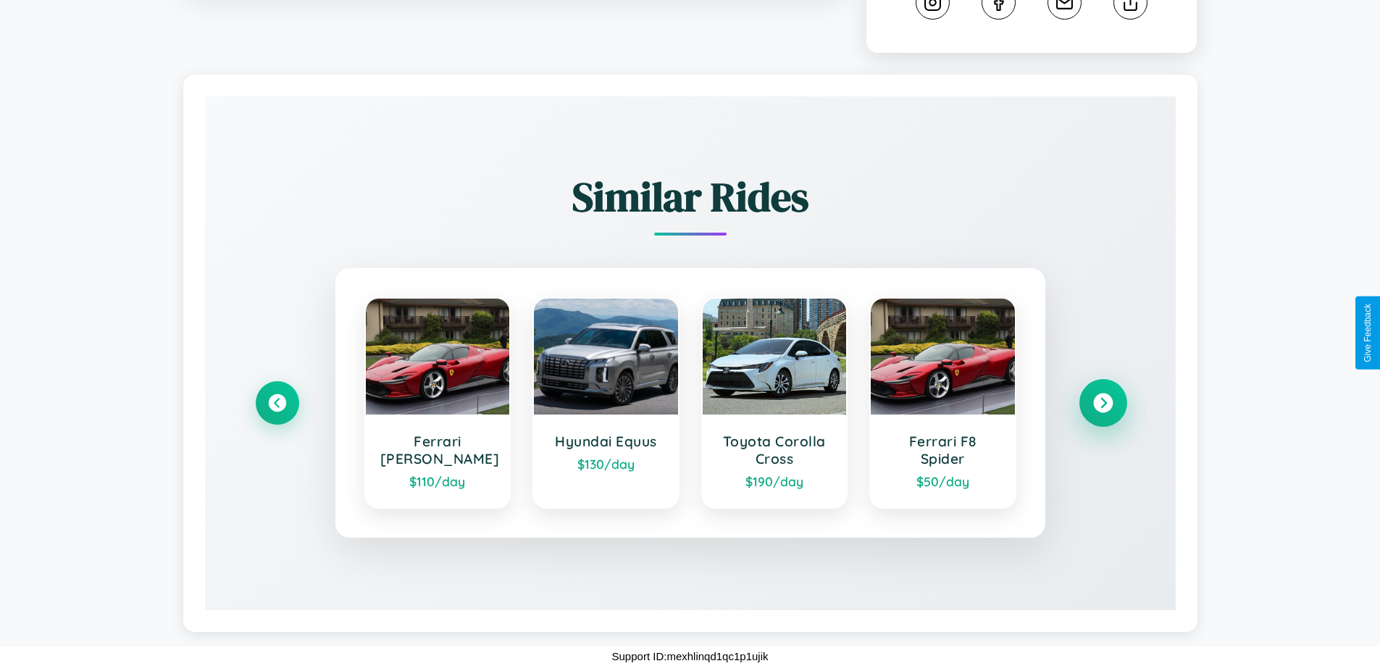
click at [1103, 403] on icon at bounding box center [1103, 403] width 20 height 20
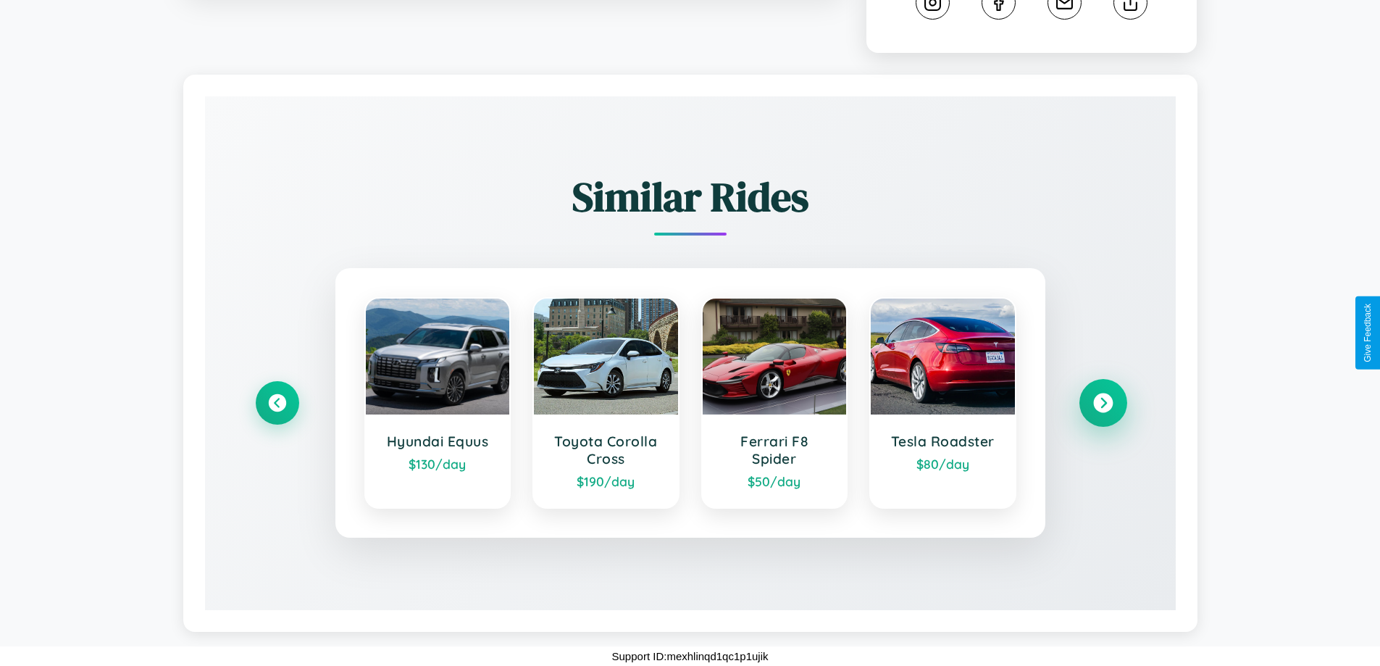
click at [1103, 403] on icon at bounding box center [1103, 403] width 20 height 20
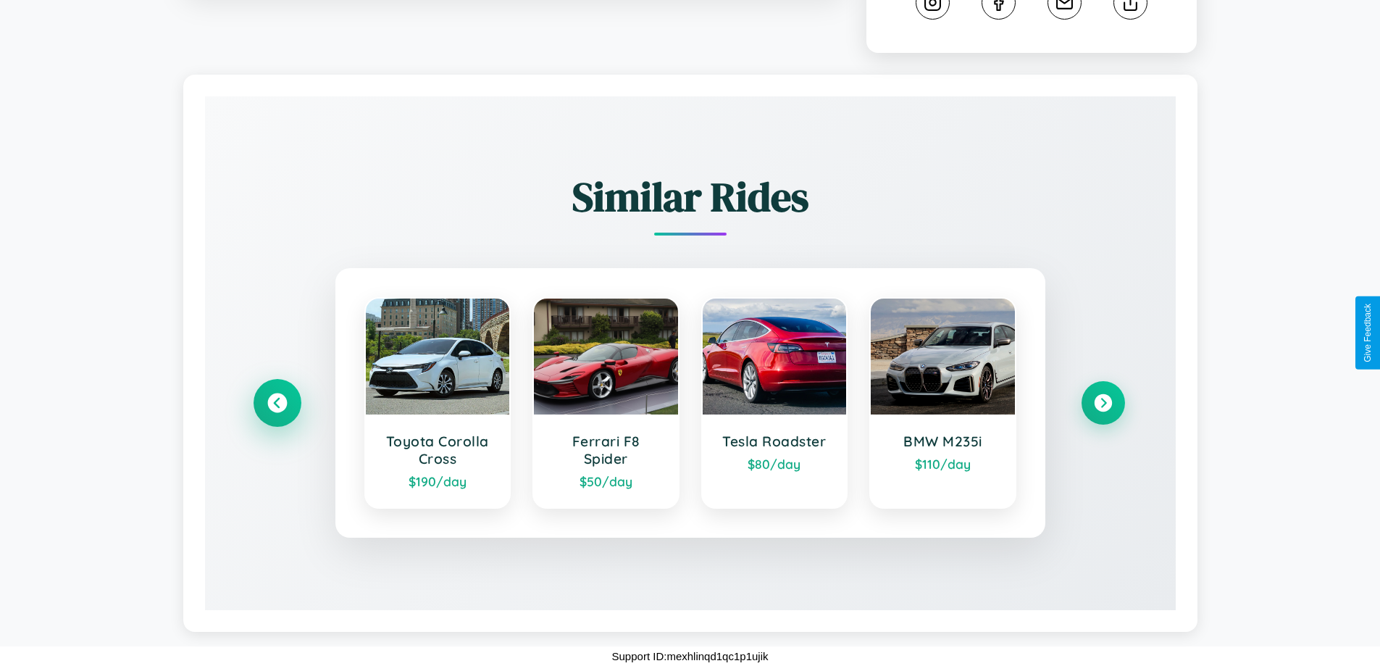
click at [277, 403] on icon at bounding box center [277, 403] width 20 height 20
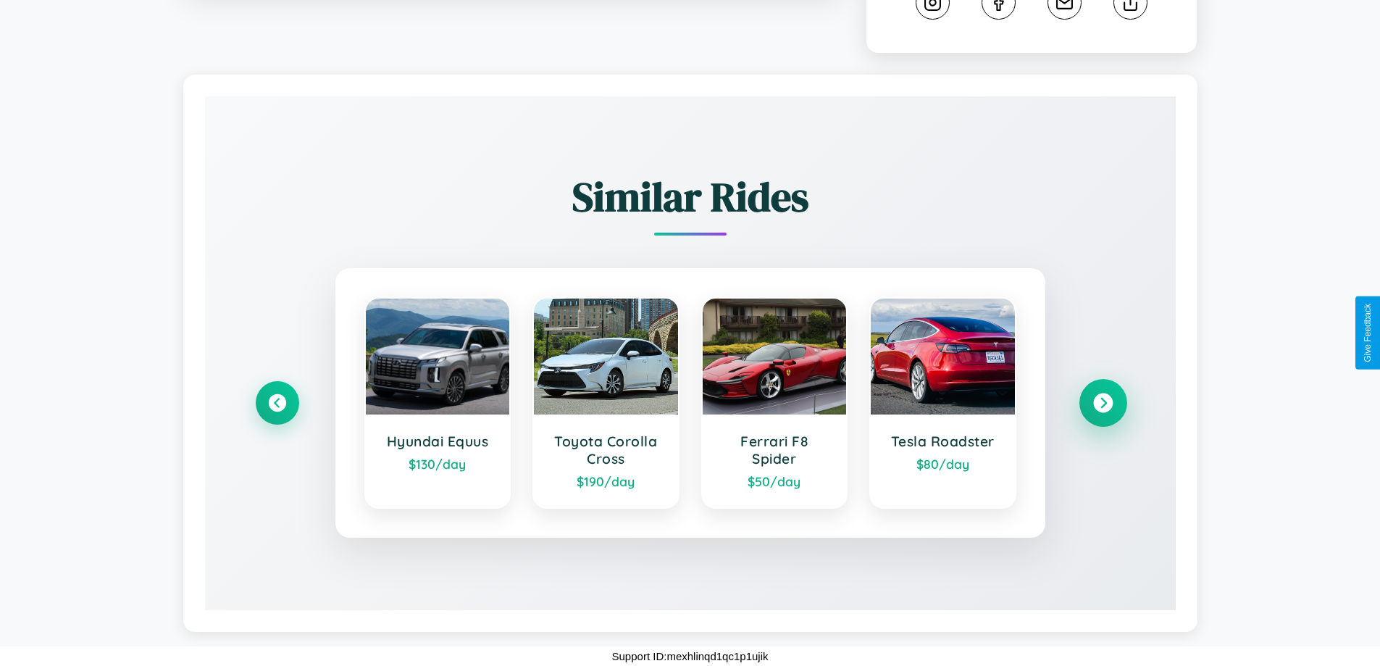
click at [1103, 403] on icon at bounding box center [1103, 403] width 20 height 20
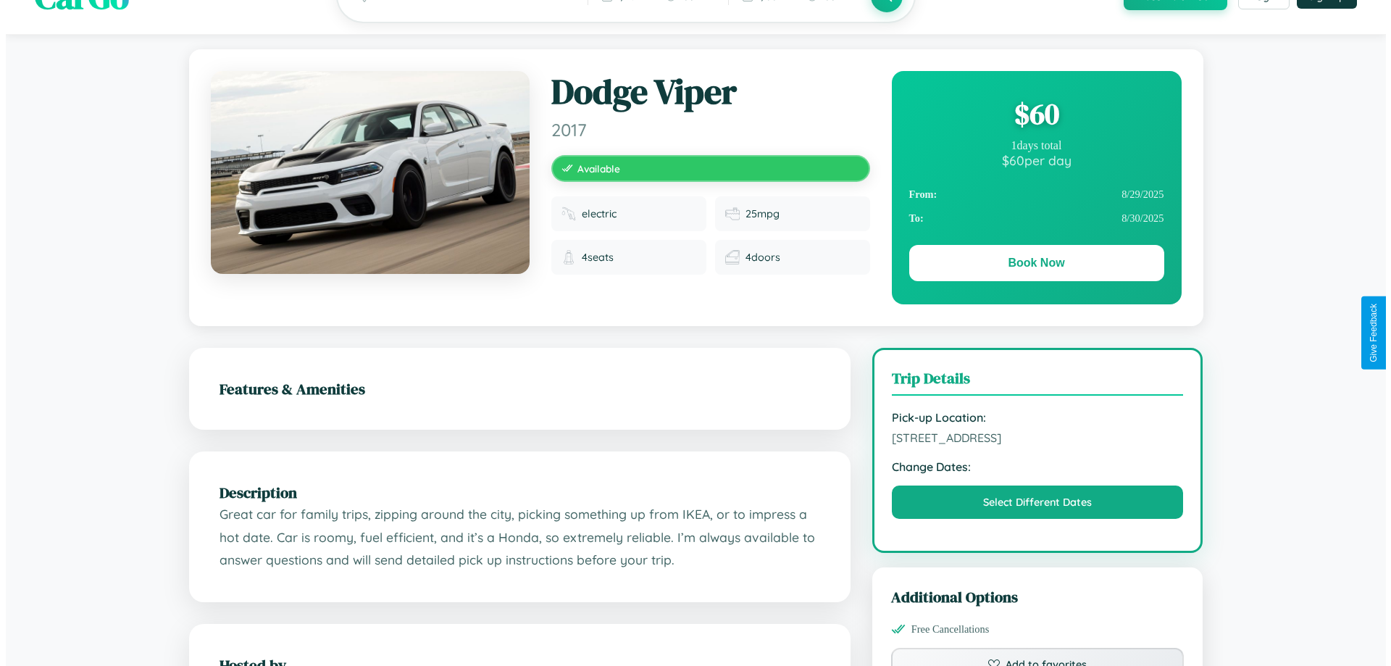
scroll to position [0, 0]
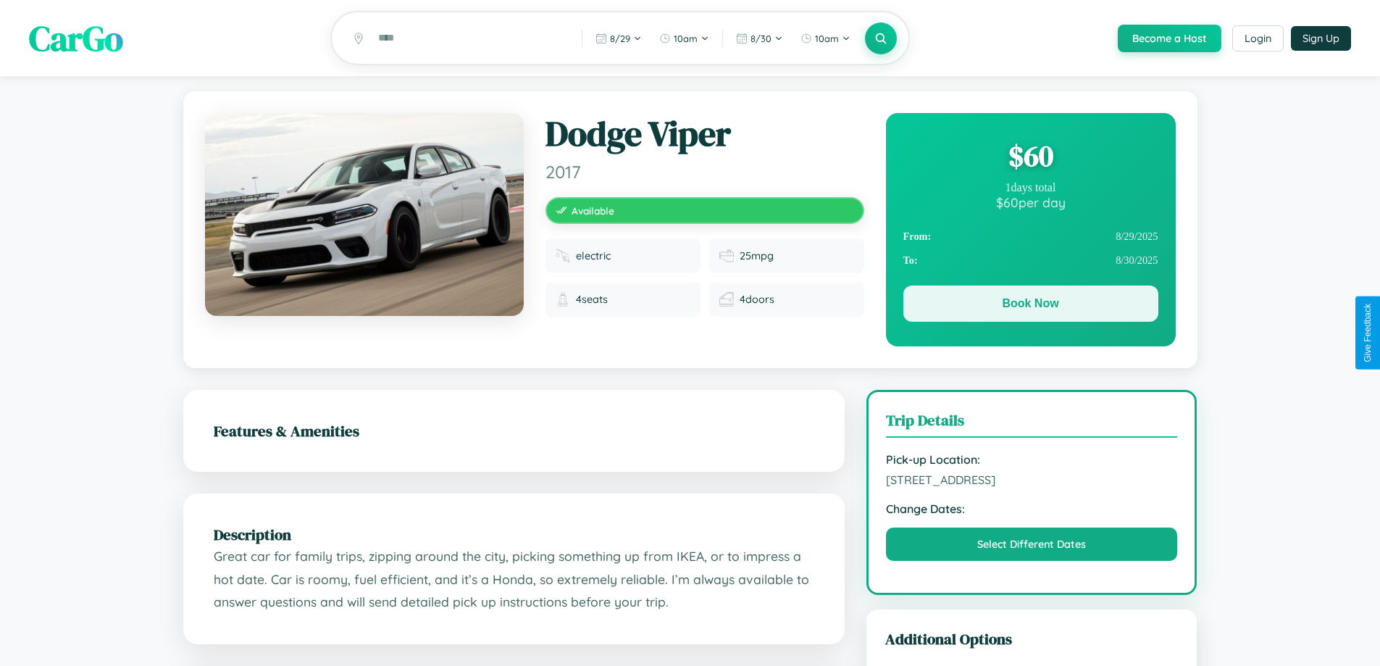
click at [1030, 306] on button "Book Now" at bounding box center [1031, 303] width 255 height 36
